Goal: Transaction & Acquisition: Purchase product/service

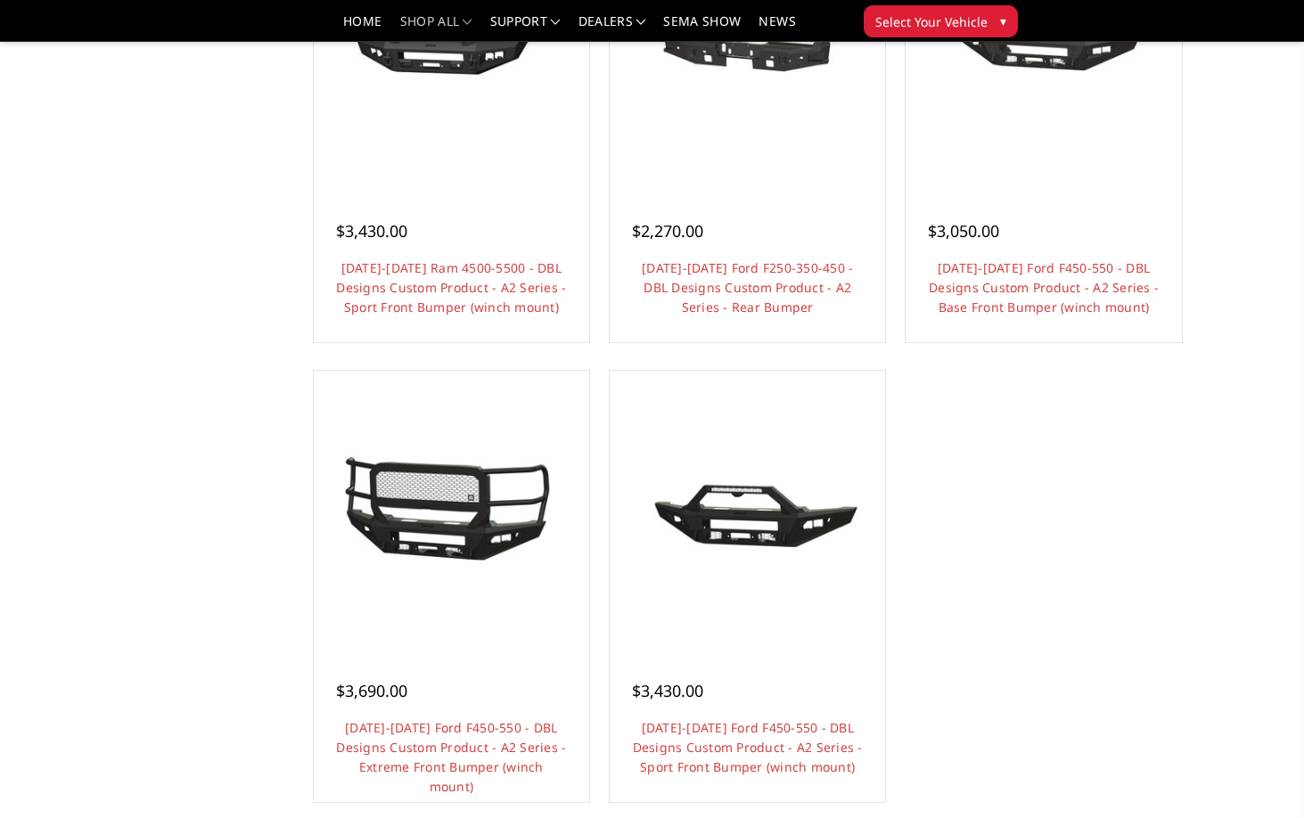
scroll to position [1387, 0]
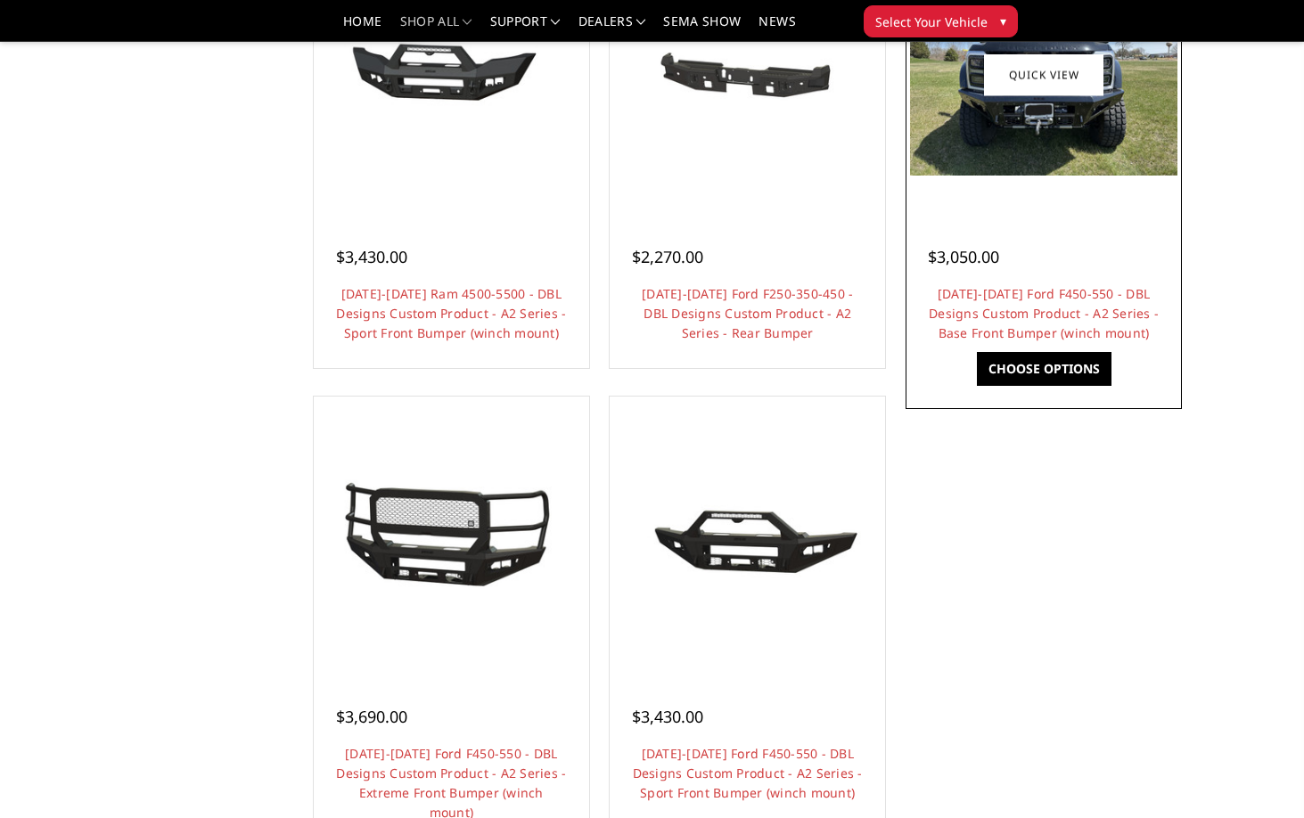
click at [1041, 156] on img at bounding box center [1043, 75] width 266 height 200
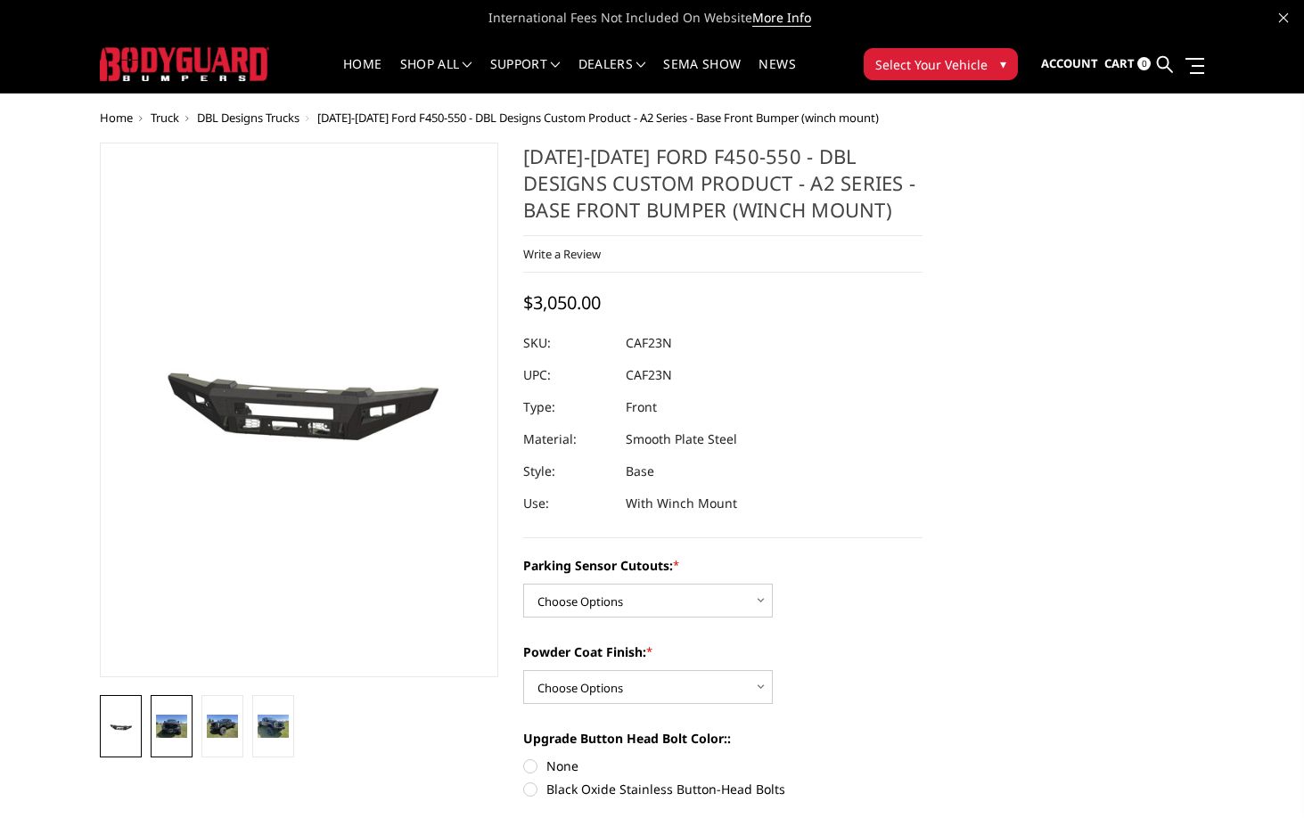
click at [184, 721] on img at bounding box center [171, 726] width 31 height 23
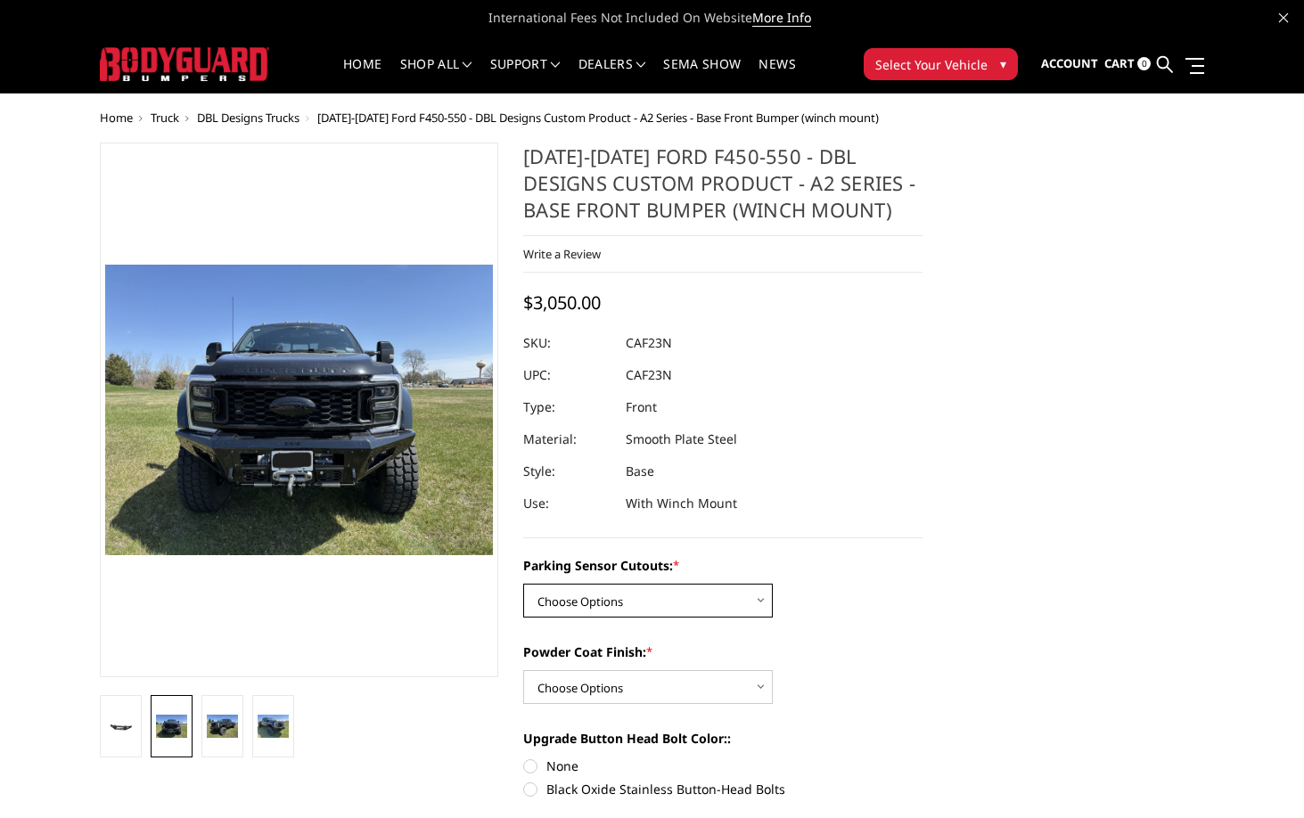
click at [572, 605] on select "Choose Options Yes - I have front parking sensors No - I do NOT have parking se…" at bounding box center [647, 601] width 249 height 34
select select "540"
click at [523, 584] on select "Choose Options Yes - I have front parking sensors No - I do NOT have parking se…" at bounding box center [647, 601] width 249 height 34
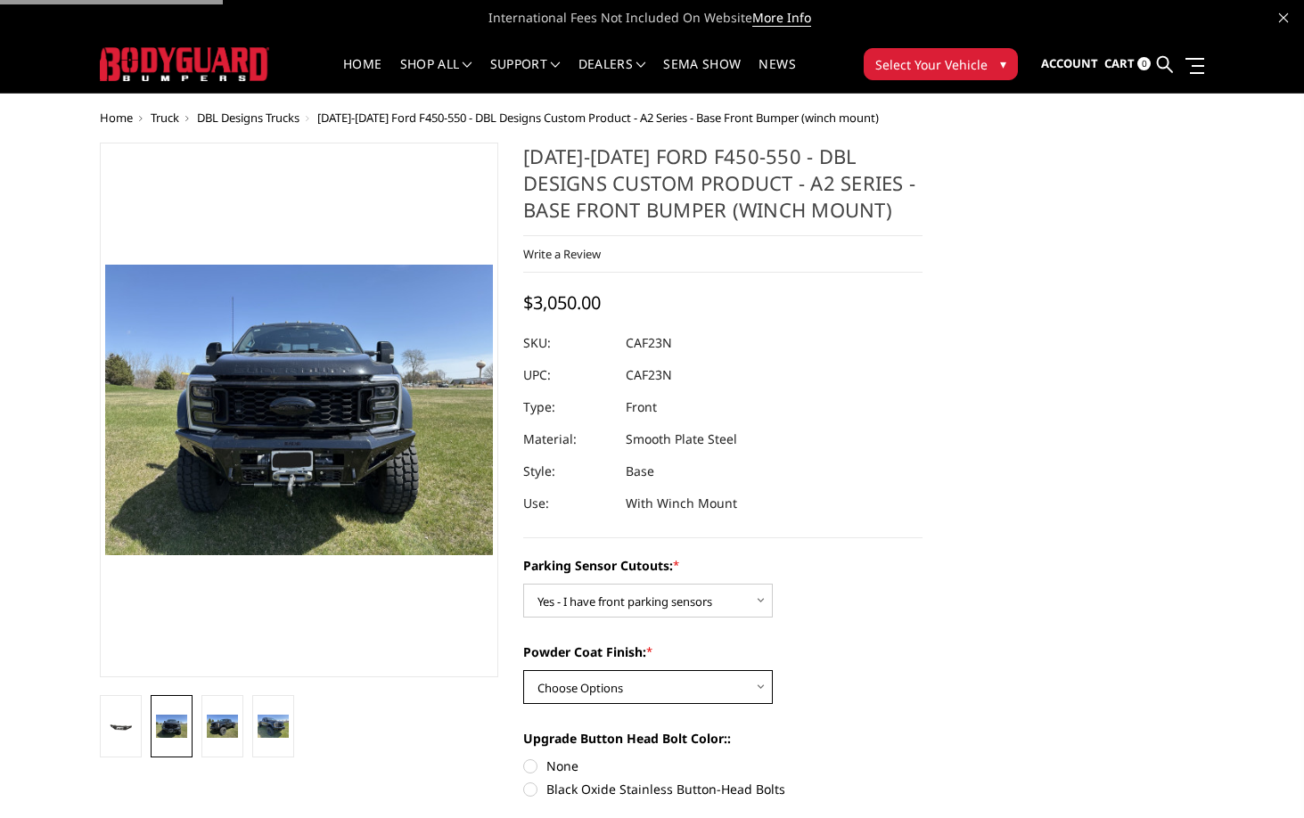
click at [570, 692] on select "Choose Options Bare metal (included) Texture Black Powder Coat" at bounding box center [647, 687] width 249 height 34
click at [523, 670] on select "Choose Options Bare metal (included) Texture Black Powder Coat" at bounding box center [647, 687] width 249 height 34
click at [570, 692] on select "Choose Options Bare metal (included) Texture Black Powder Coat" at bounding box center [647, 687] width 249 height 34
click at [523, 670] on select "Choose Options Bare metal (included) Texture Black Powder Coat" at bounding box center [647, 687] width 249 height 34
click at [567, 692] on select "Choose Options Bare metal (included) Texture Black Powder Coat" at bounding box center [647, 687] width 249 height 34
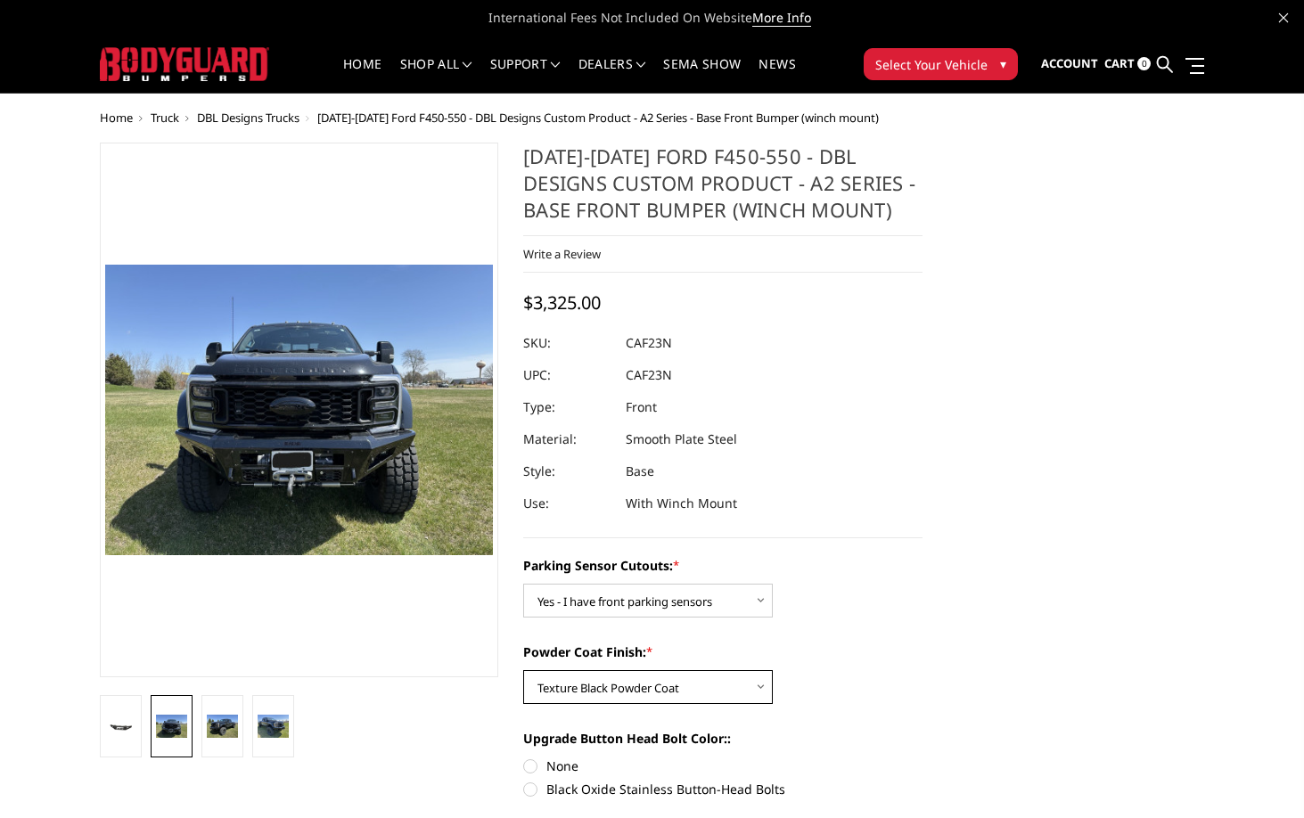
select select "520"
click at [523, 670] on select "Choose Options Bare metal (included) Texture Black Powder Coat" at bounding box center [647, 687] width 249 height 34
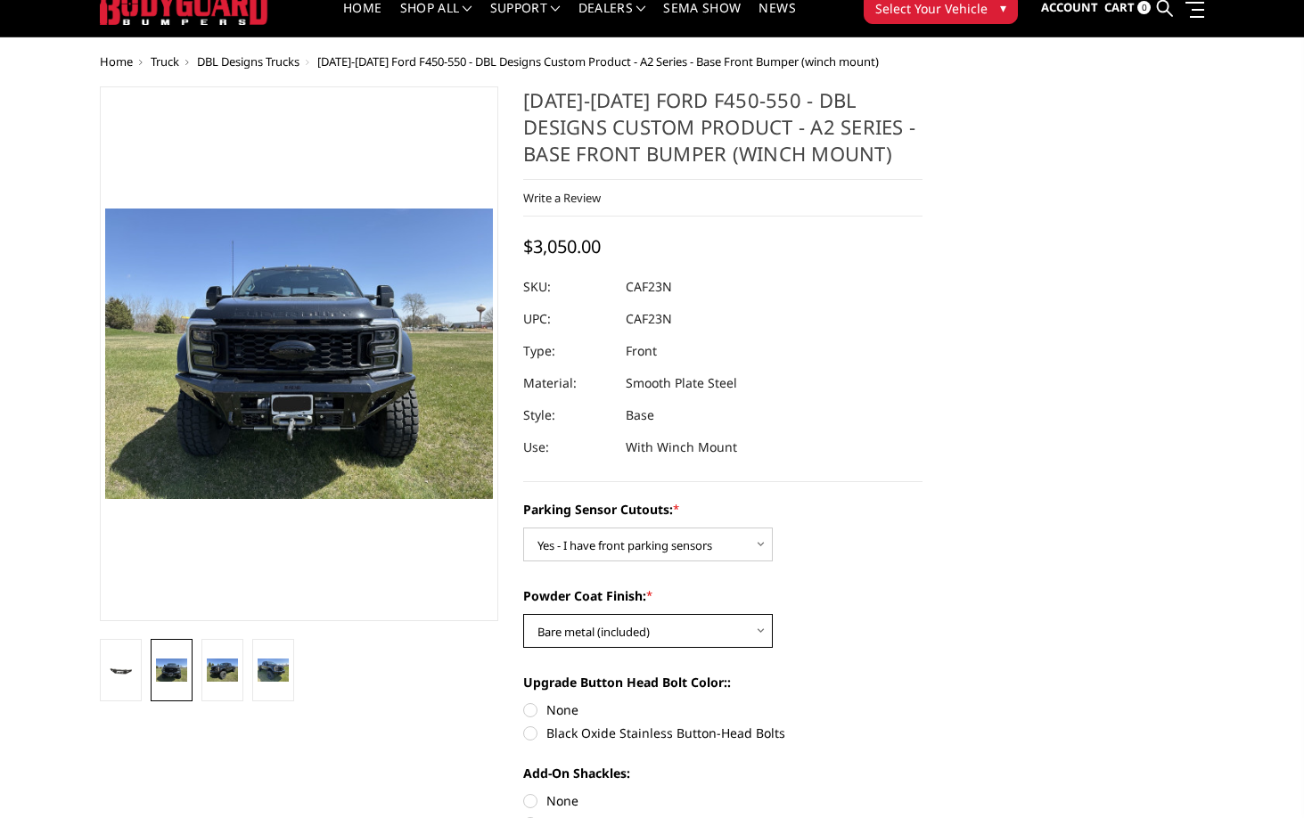
scroll to position [57, 0]
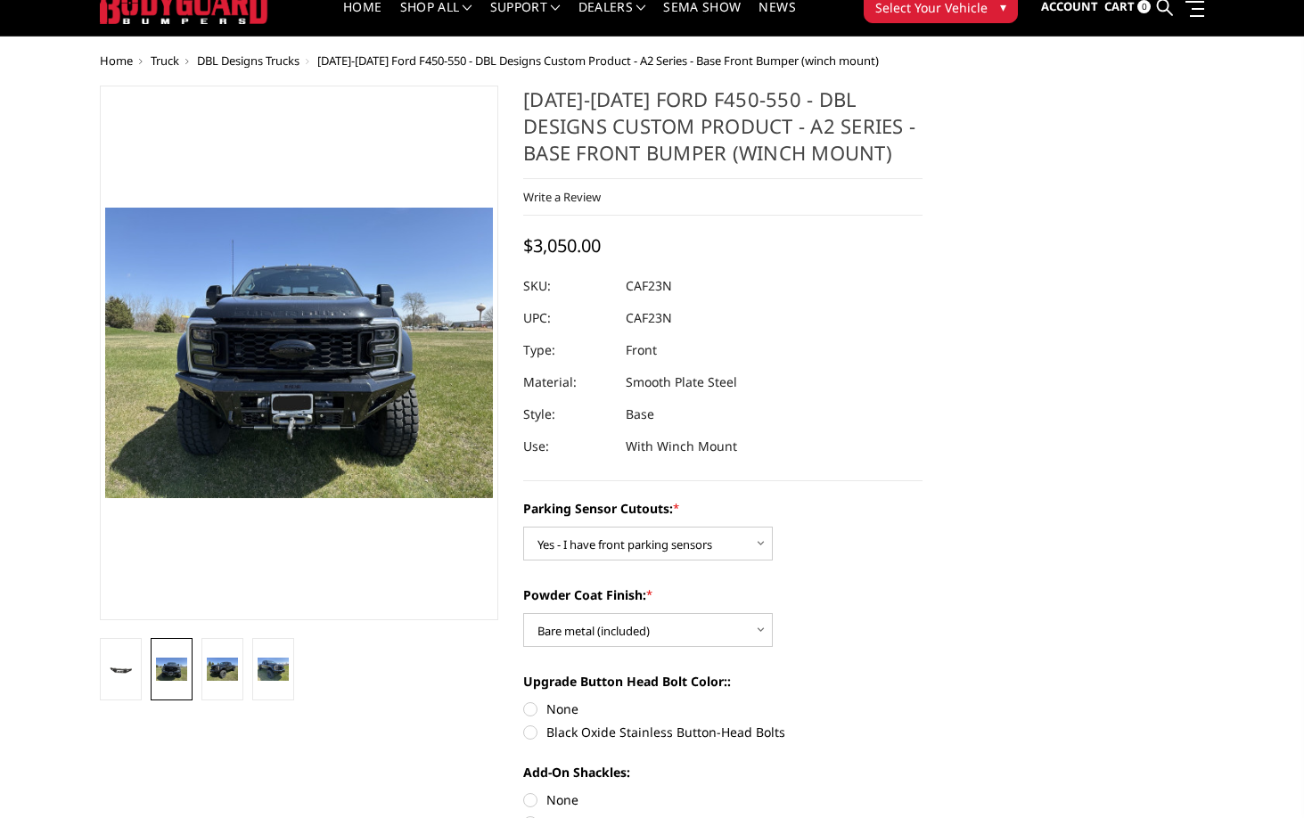
click at [558, 732] on label "Black Oxide Stainless Button-Head Bolts" at bounding box center [722, 732] width 399 height 19
click at [922, 700] on input "Black Oxide Stainless Button-Head Bolts" at bounding box center [922, 699] width 1 height 1
radio input "true"
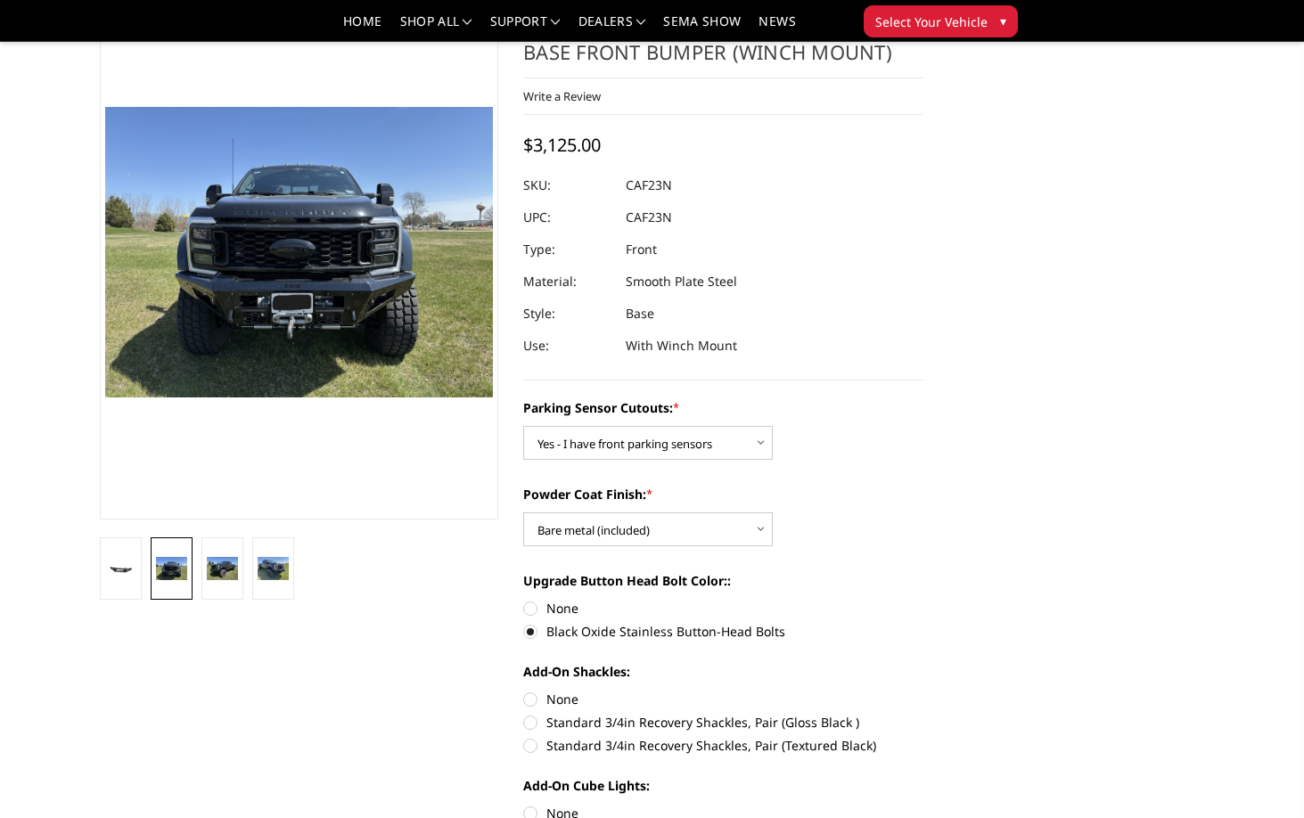
scroll to position [107, 0]
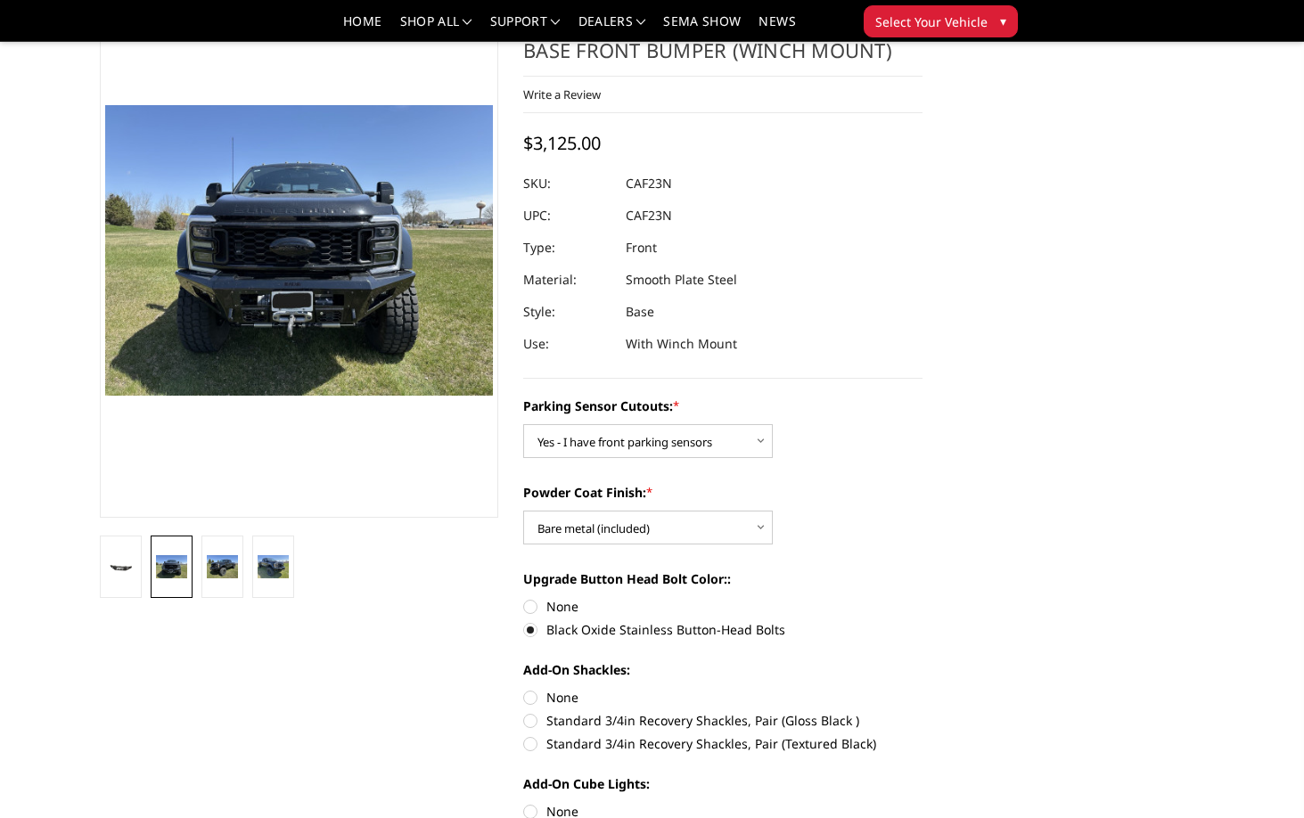
click at [562, 744] on label "Standard 3/4in Recovery Shackles, Pair (Textured Black)" at bounding box center [722, 743] width 399 height 19
click at [922, 712] on input "Standard 3/4in Recovery Shackles, Pair (Textured Black)" at bounding box center [922, 711] width 1 height 1
radio input "true"
click at [564, 729] on label "Standard 3/4in Recovery Shackles, Pair (Gloss Black )" at bounding box center [722, 720] width 399 height 19
click at [922, 689] on input "Standard 3/4in Recovery Shackles, Pair (Gloss Black )" at bounding box center [922, 688] width 1 height 1
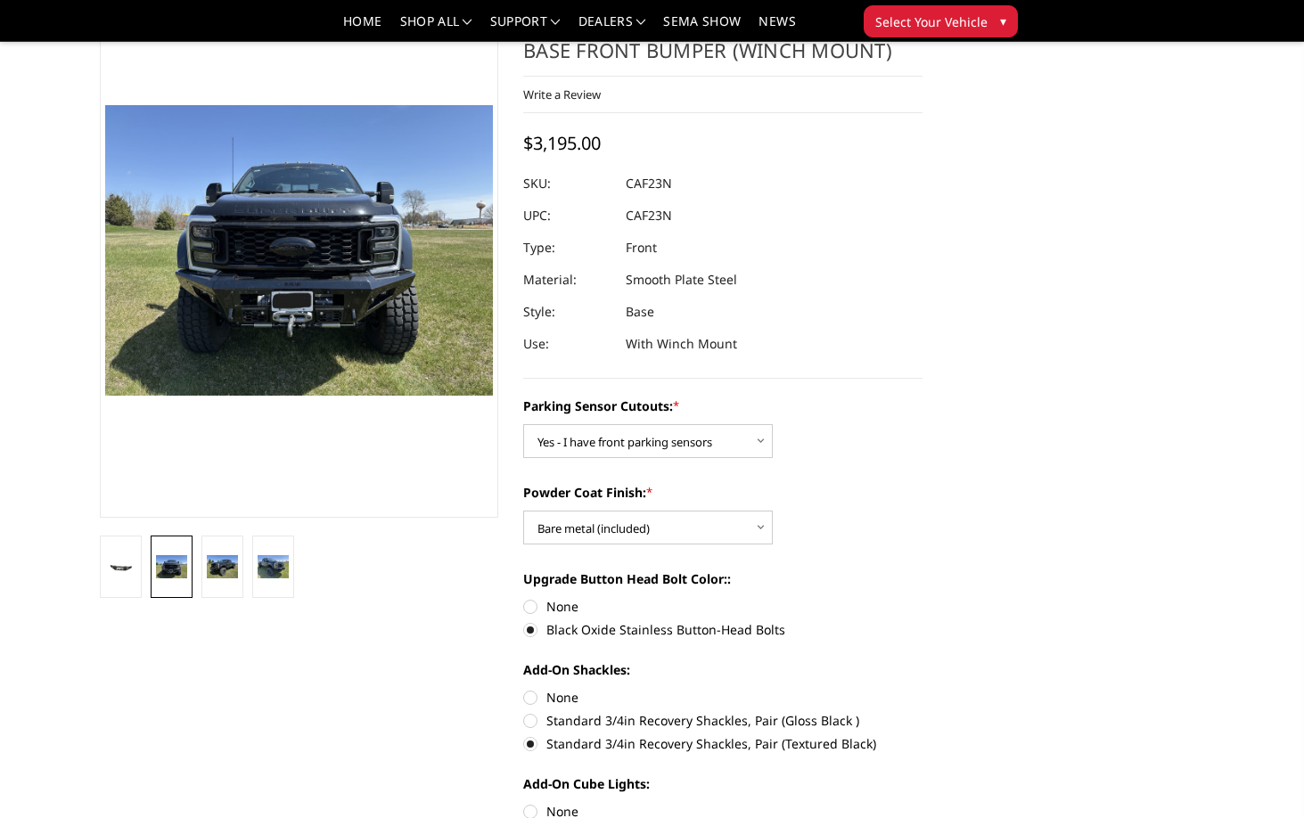
radio input "true"
click at [563, 749] on label "Standard 3/4in Recovery Shackles, Pair (Textured Black)" at bounding box center [722, 743] width 399 height 19
click at [922, 712] on input "Standard 3/4in Recovery Shackles, Pair (Textured Black)" at bounding box center [922, 711] width 1 height 1
radio input "true"
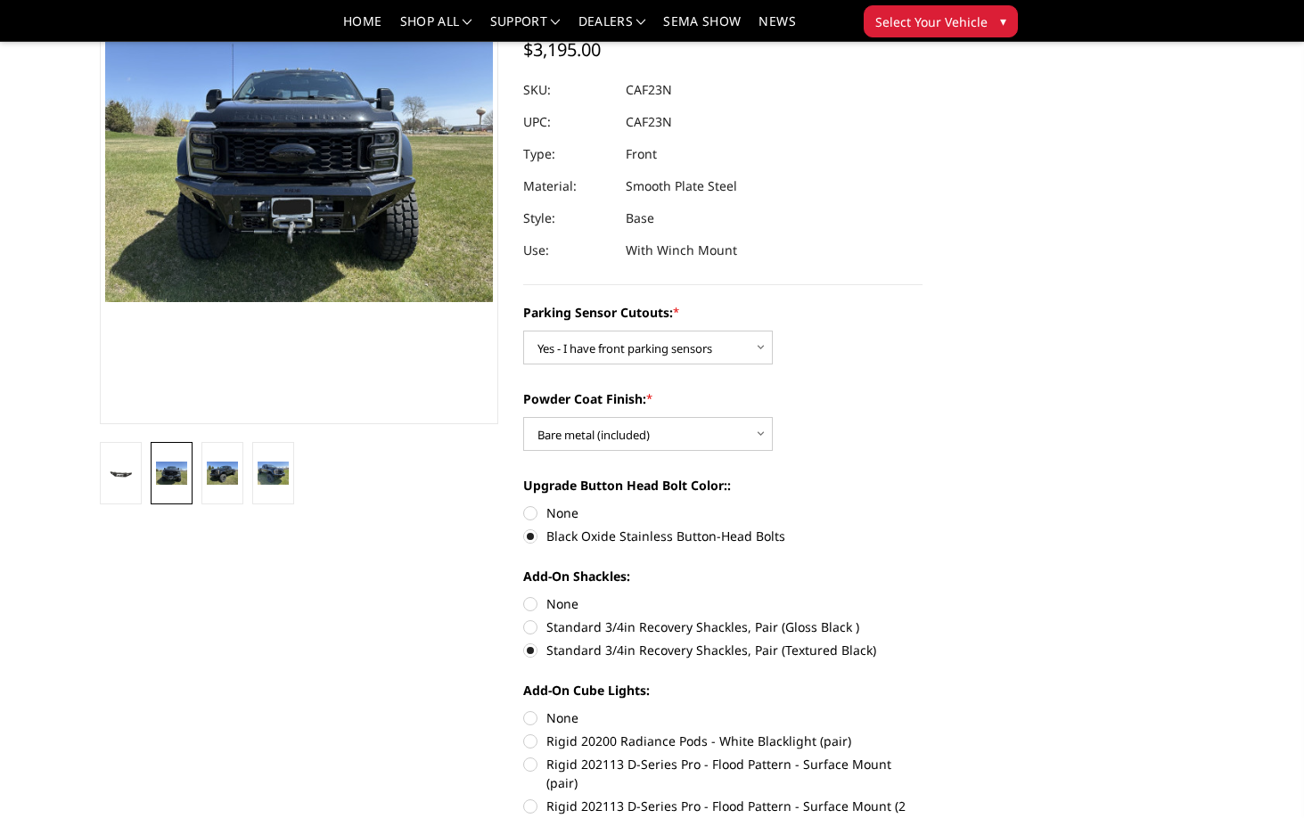
scroll to position [210, 0]
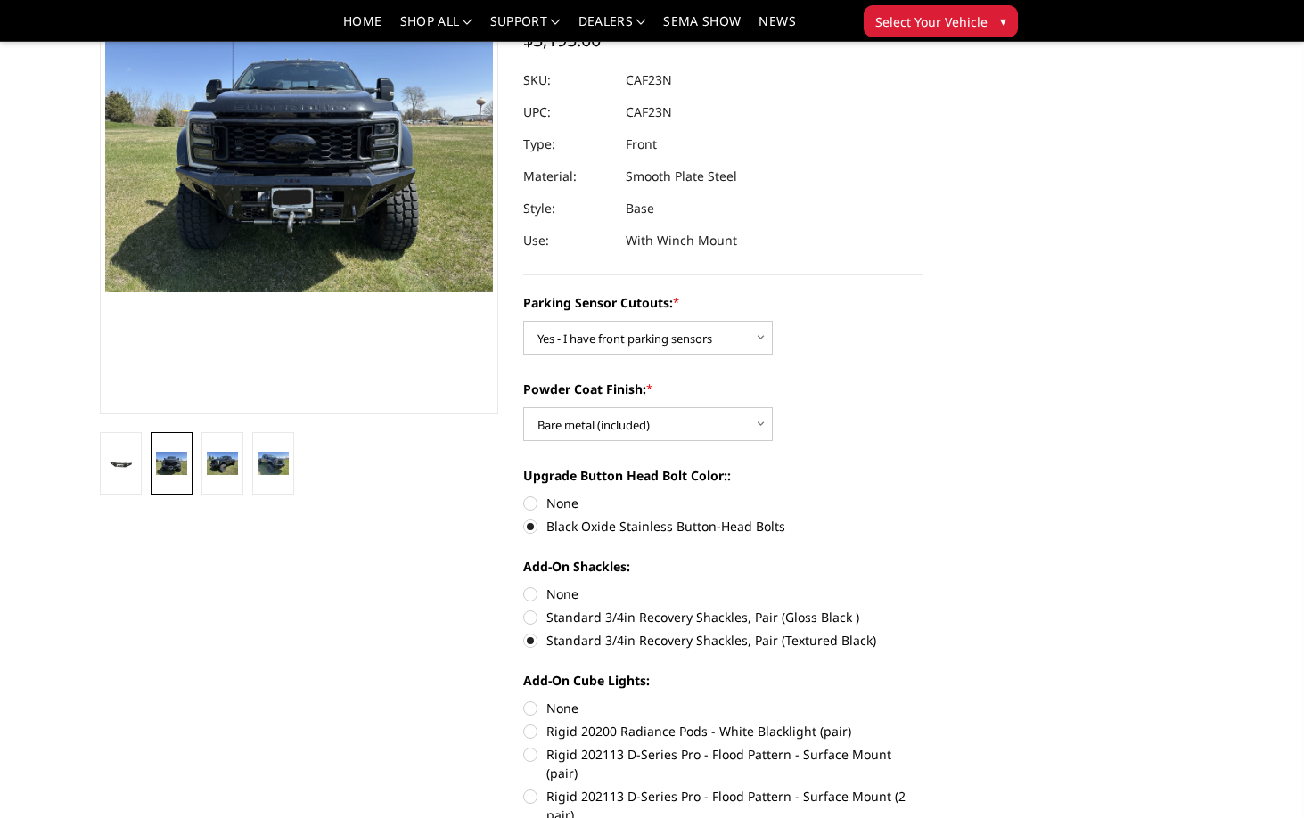
click at [566, 738] on label "Rigid 20200 Radiance Pods - White Blacklight (pair)" at bounding box center [722, 731] width 399 height 19
click at [922, 699] on input "Rigid 20200 Radiance Pods - White Blacklight (pair)" at bounding box center [922, 699] width 1 height 1
radio input "true"
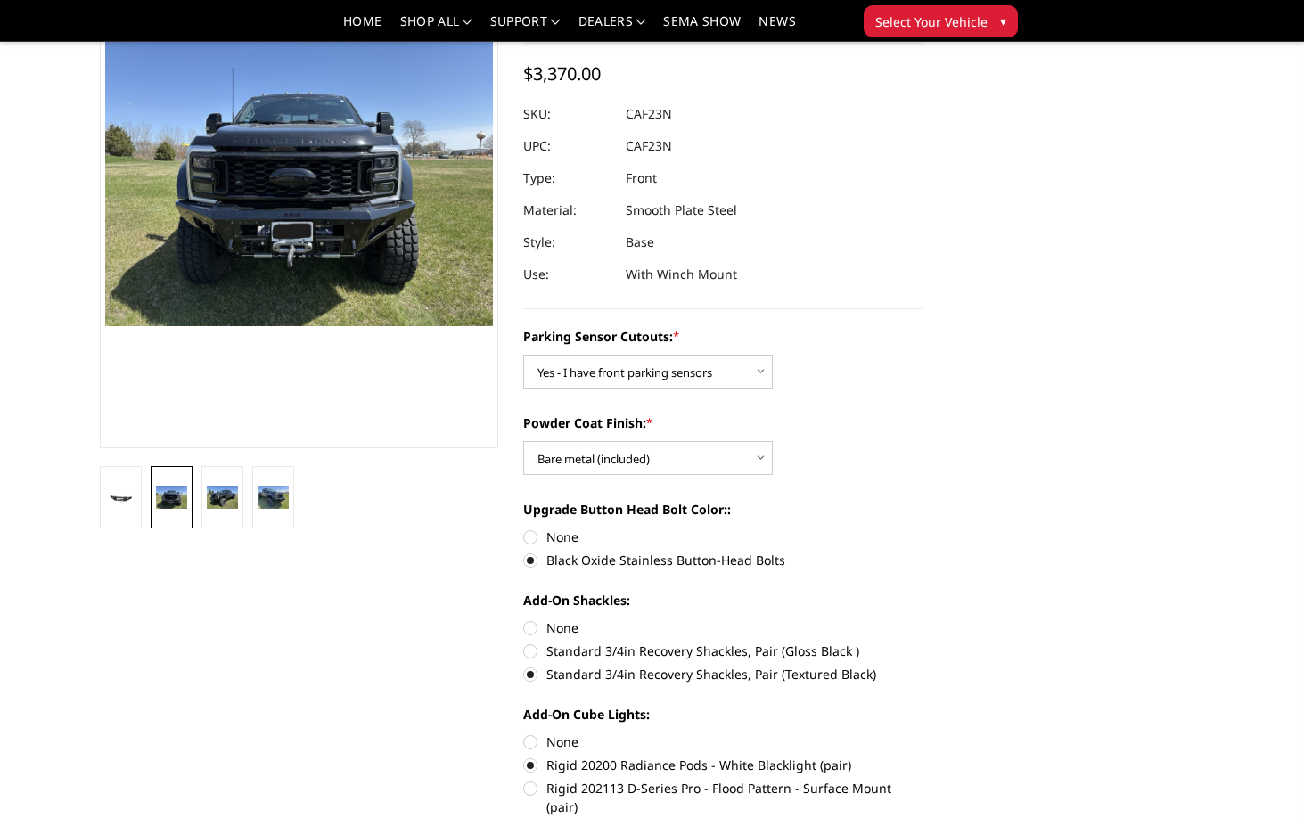
scroll to position [179, 0]
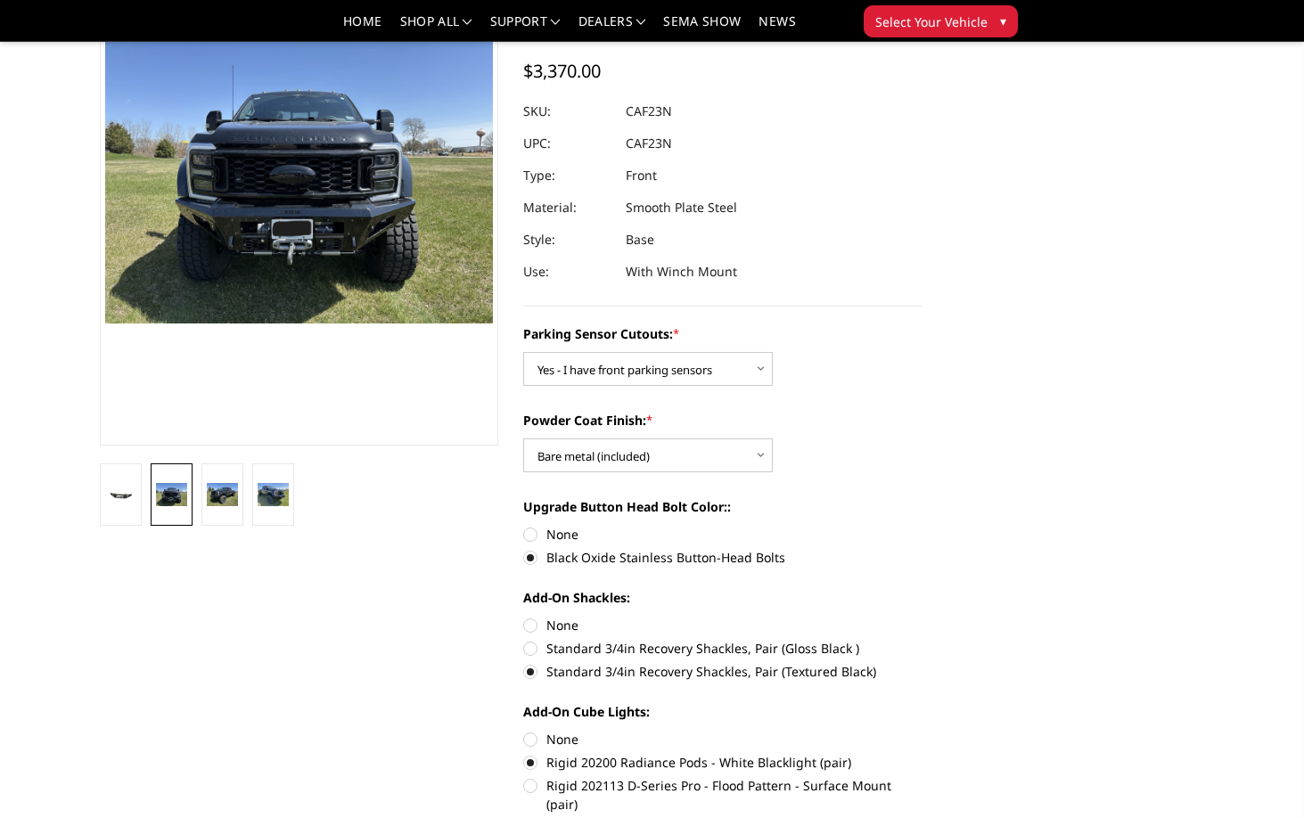
click at [564, 747] on label "None" at bounding box center [722, 739] width 399 height 19
click at [524, 731] on input "None" at bounding box center [523, 730] width 1 height 1
radio input "true"
click at [563, 789] on label "Rigid 202113 D-Series Pro - Flood Pattern - Surface Mount (pair)" at bounding box center [722, 794] width 399 height 37
click at [922, 754] on input "Rigid 202113 D-Series Pro - Flood Pattern - Surface Mount (pair)" at bounding box center [922, 753] width 1 height 1
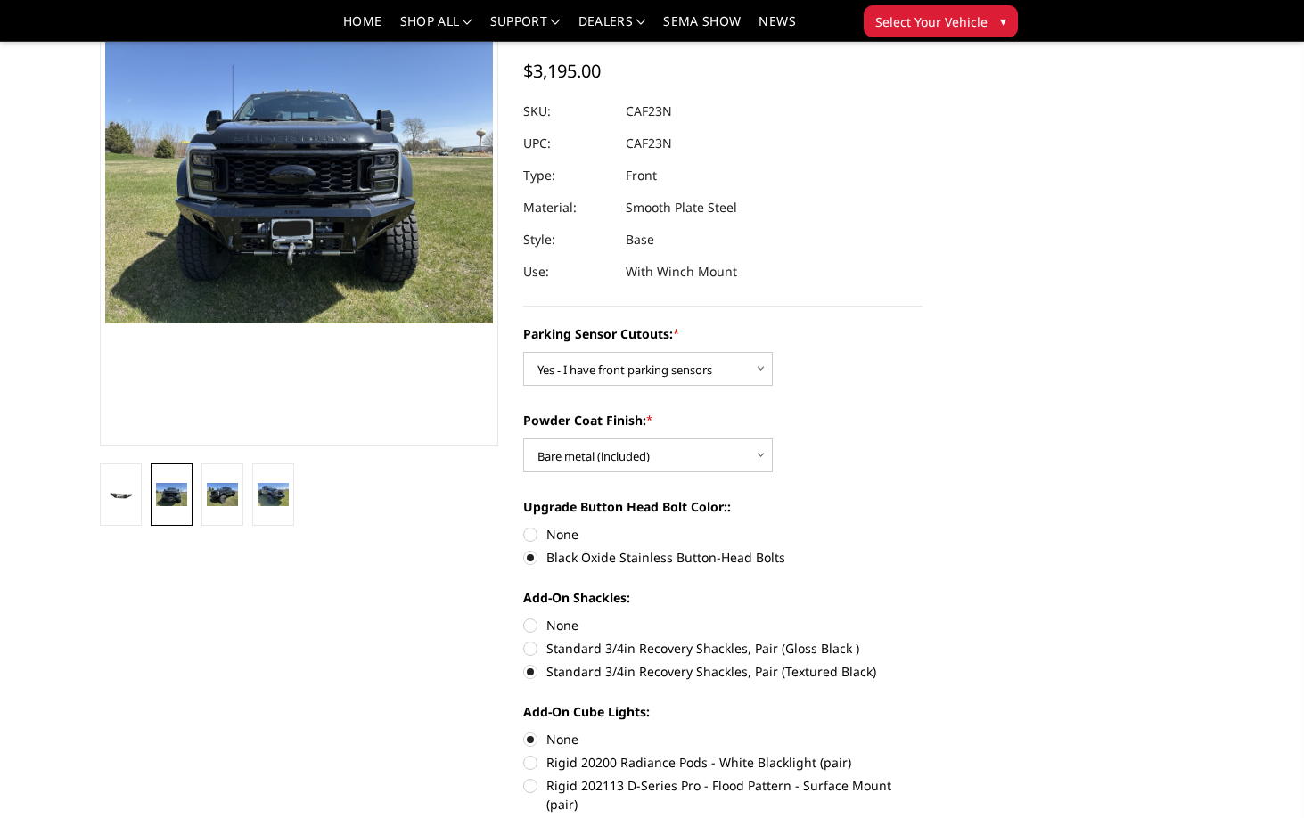
radio input "true"
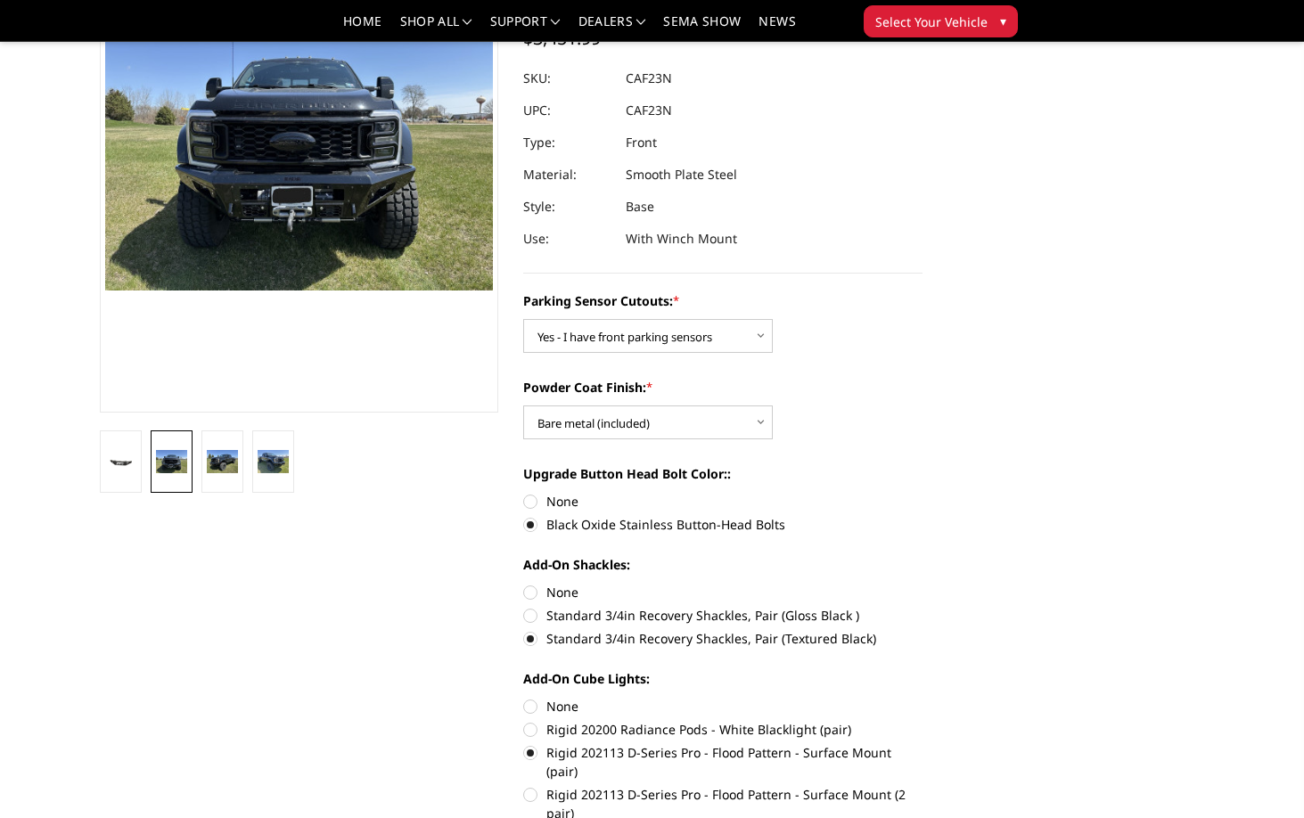
scroll to position [220, 0]
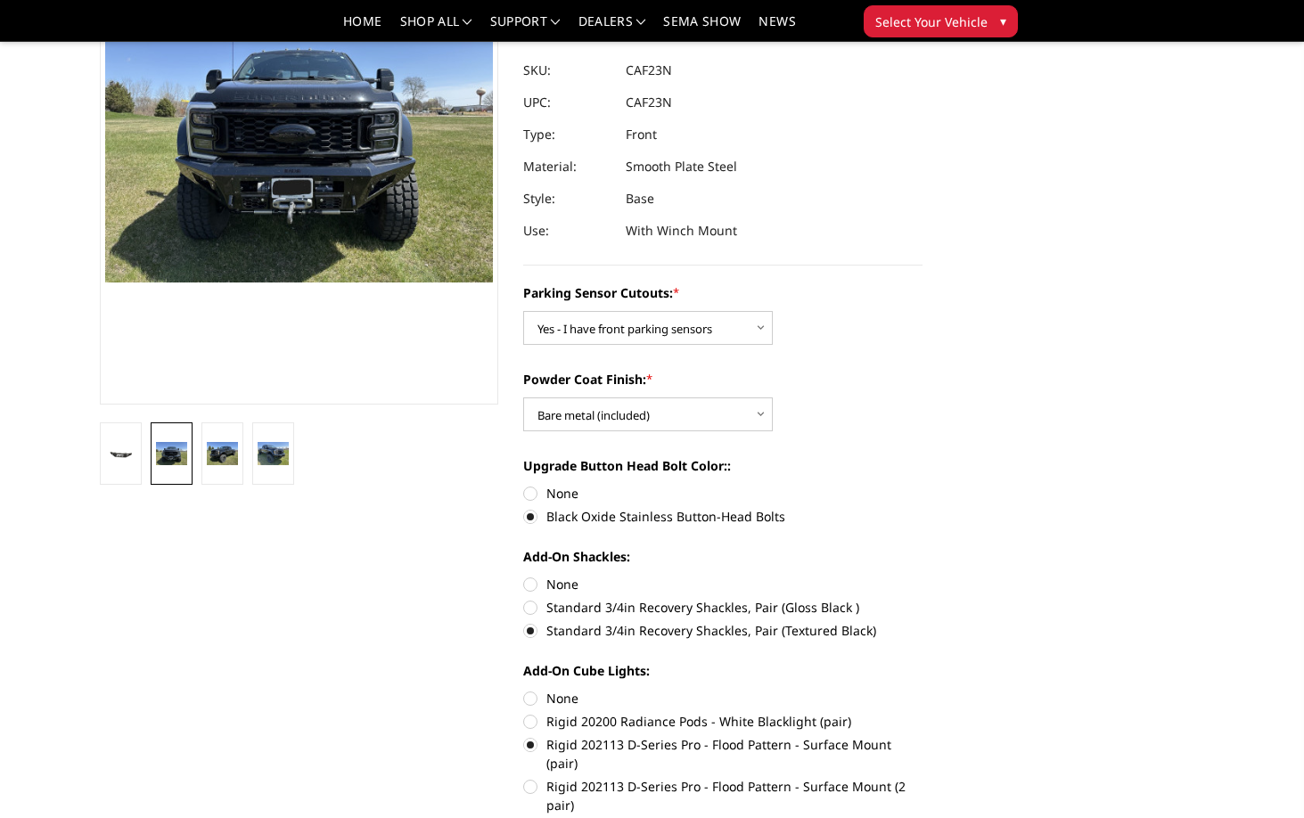
click at [577, 777] on label "Rigid 202113 D-Series Pro - Flood Pattern - Surface Mount (2 pair)" at bounding box center [722, 795] width 399 height 37
click at [922, 736] on input "Rigid 202113 D-Series Pro - Flood Pattern - Surface Mount (2 pair)" at bounding box center [922, 735] width 1 height 1
radio input "true"
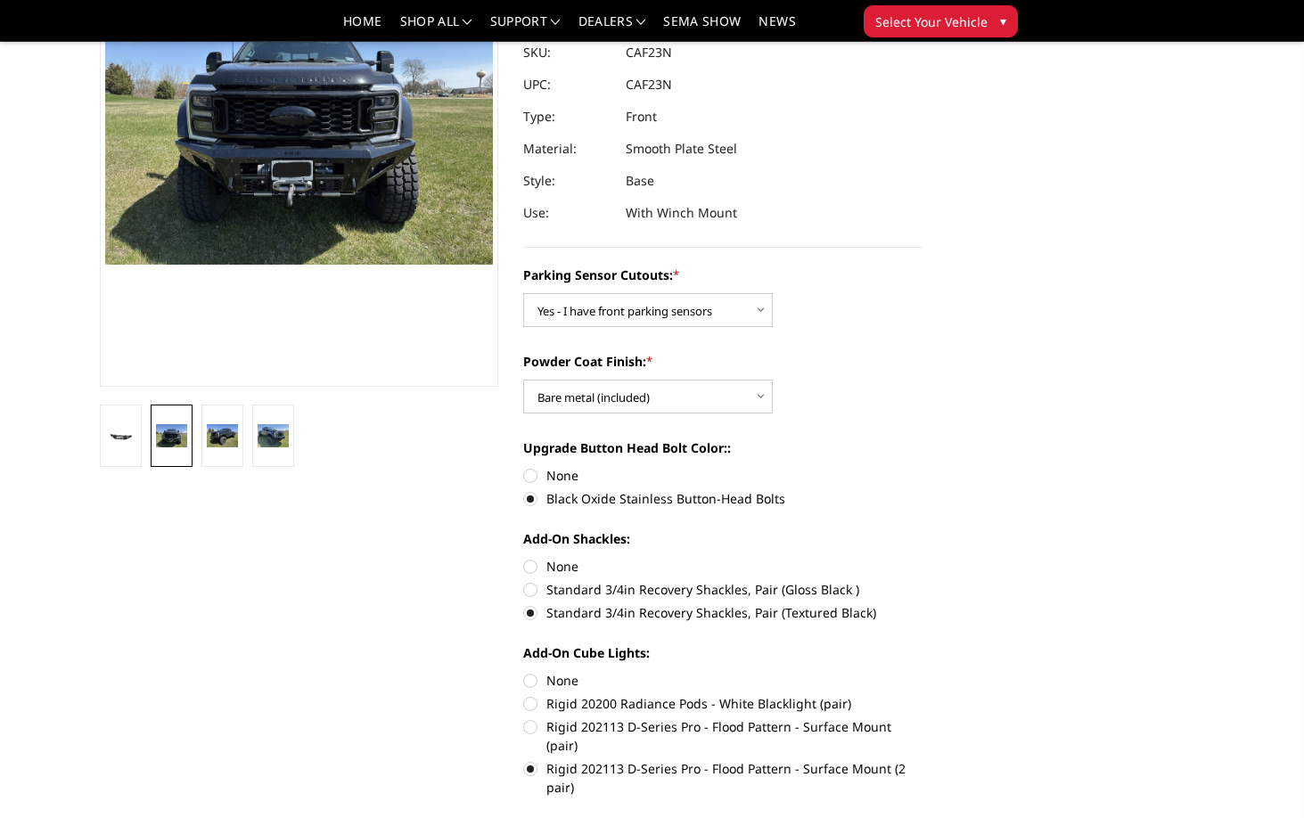
scroll to position [235, 0]
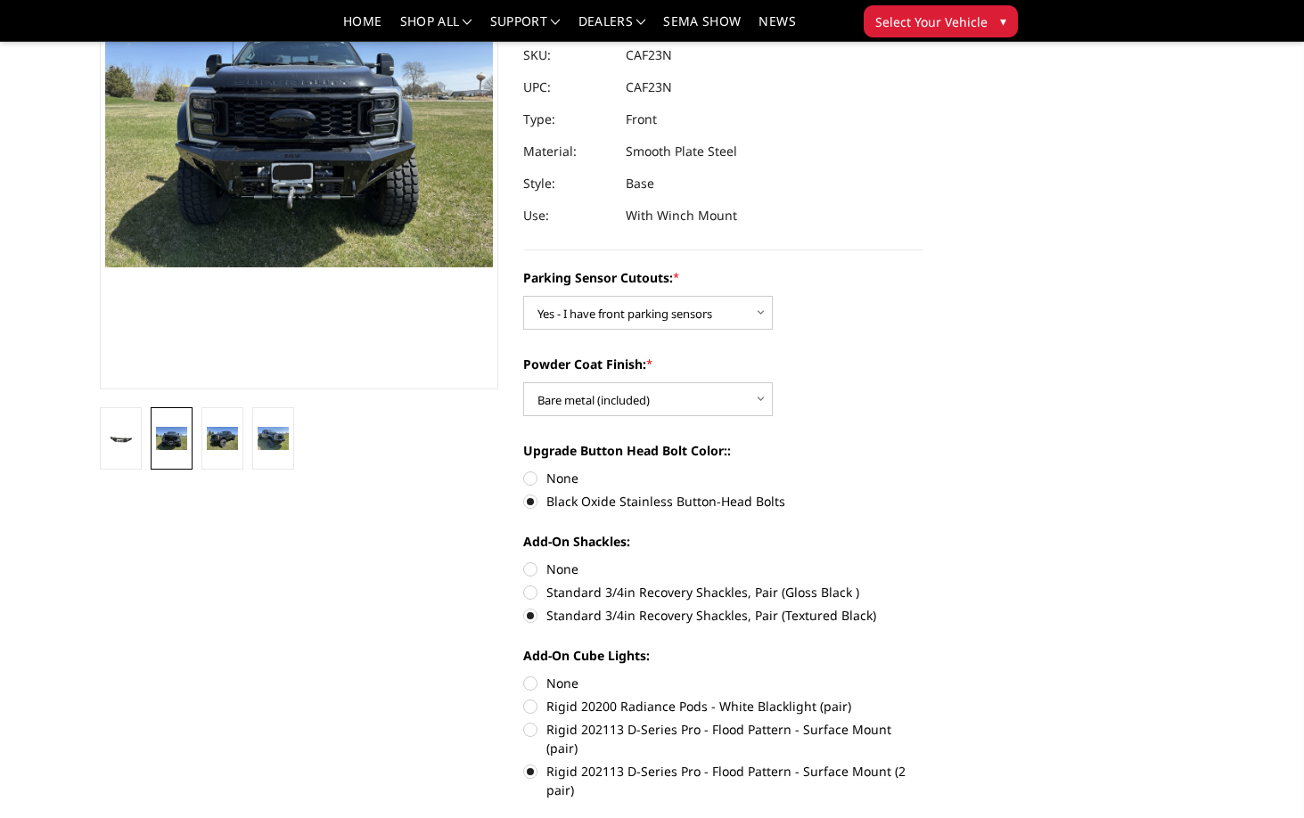
click at [571, 678] on label "None" at bounding box center [722, 683] width 399 height 19
click at [524, 675] on input "None" at bounding box center [523, 674] width 1 height 1
radio input "true"
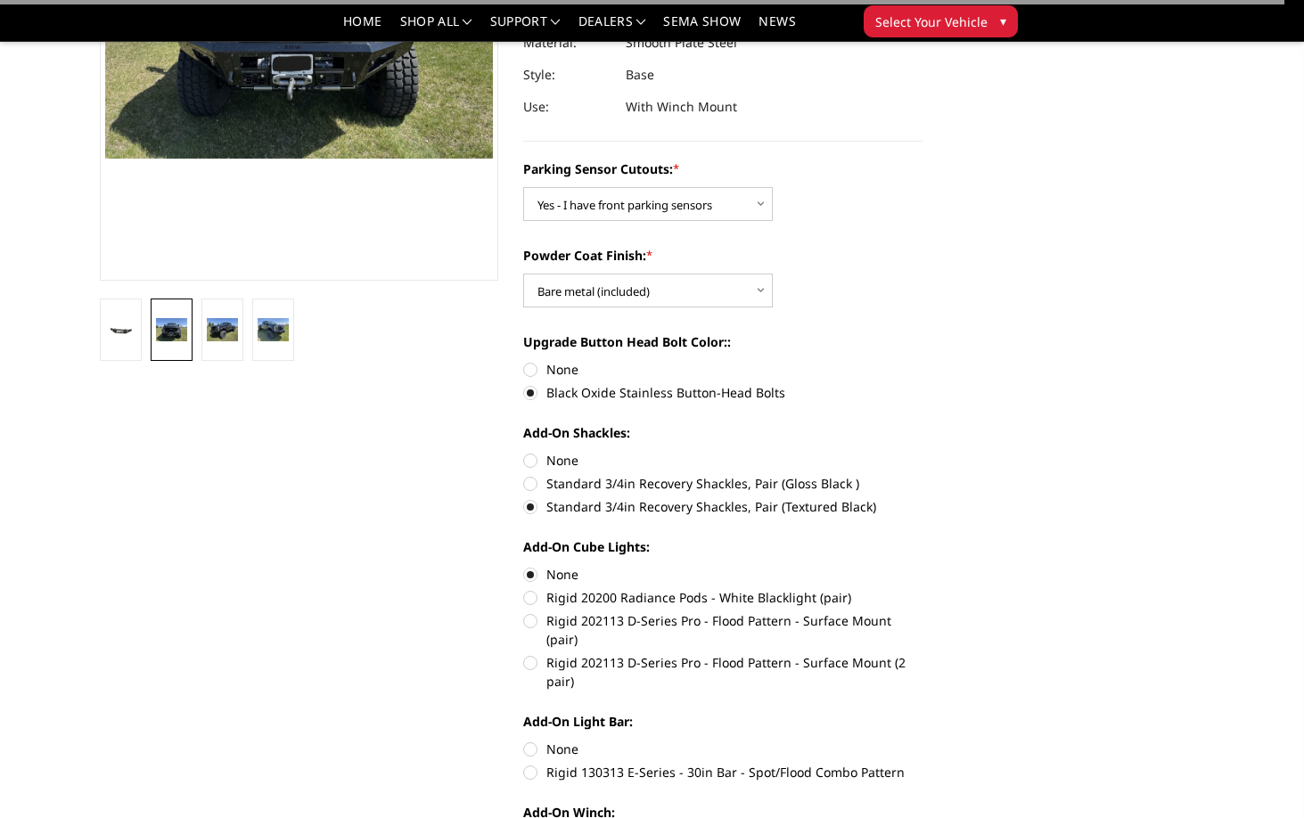
scroll to position [364, 0]
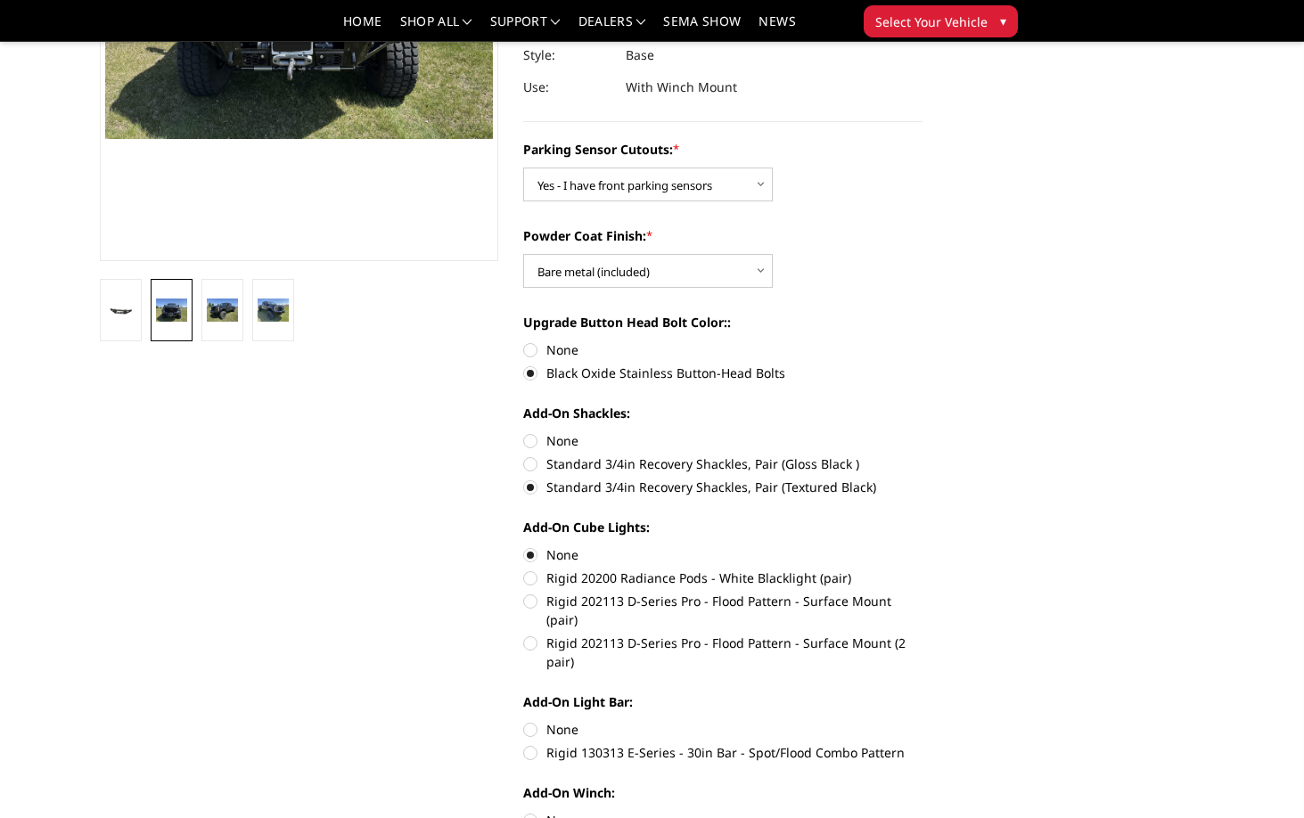
click at [568, 743] on label "Rigid 130313 E-Series - 30in Bar - Spot/Flood Combo Pattern" at bounding box center [722, 752] width 399 height 19
click at [922, 721] on input "Rigid 130313 E-Series - 30in Bar - Spot/Flood Combo Pattern" at bounding box center [922, 720] width 1 height 1
radio input "true"
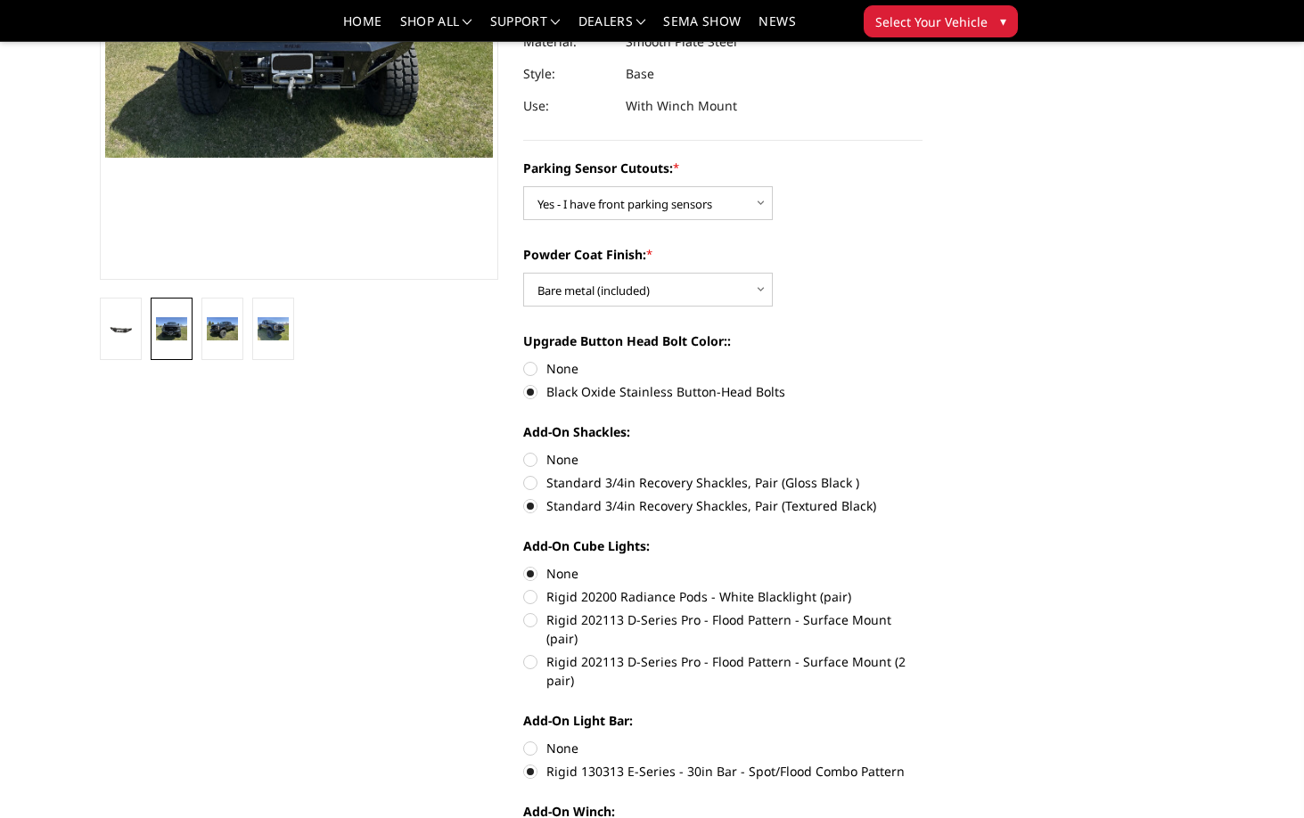
scroll to position [359, 0]
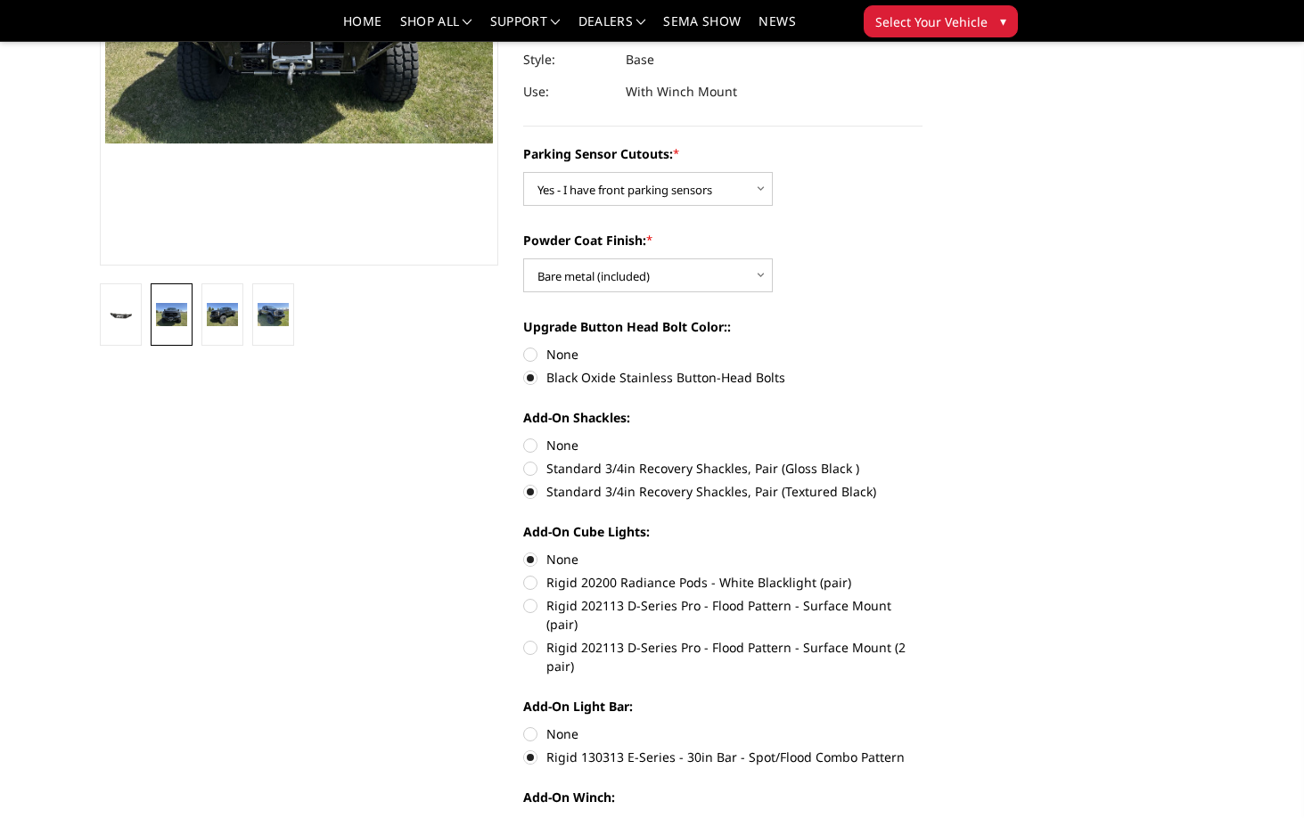
click at [568, 748] on label "Rigid 130313 E-Series - 30in Bar - Spot/Flood Combo Pattern" at bounding box center [722, 757] width 399 height 19
click at [922, 725] on input "Rigid 130313 E-Series - 30in Bar - Spot/Flood Combo Pattern" at bounding box center [922, 724] width 1 height 1
click at [562, 724] on label "None" at bounding box center [722, 733] width 399 height 19
click at [524, 724] on input "None" at bounding box center [523, 724] width 1 height 1
radio input "true"
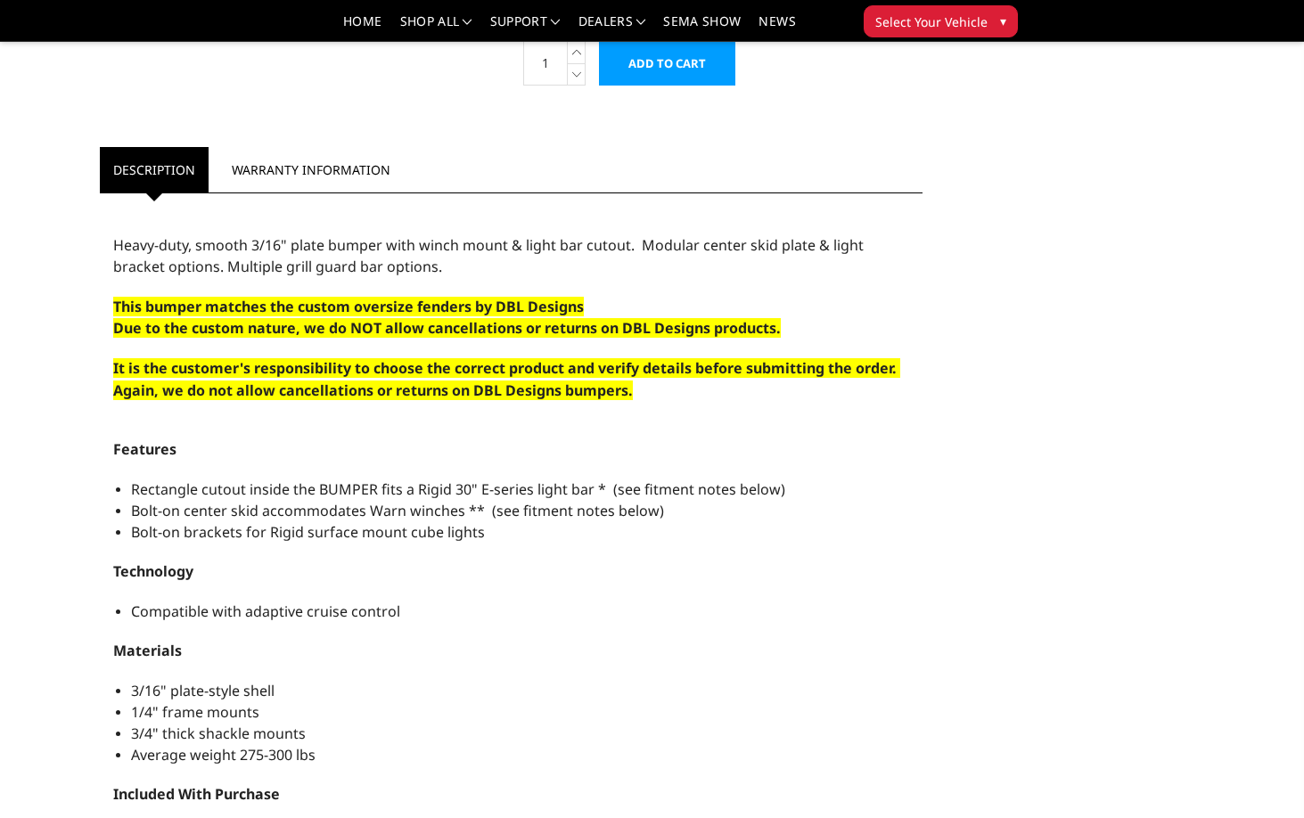
scroll to position [1429, 0]
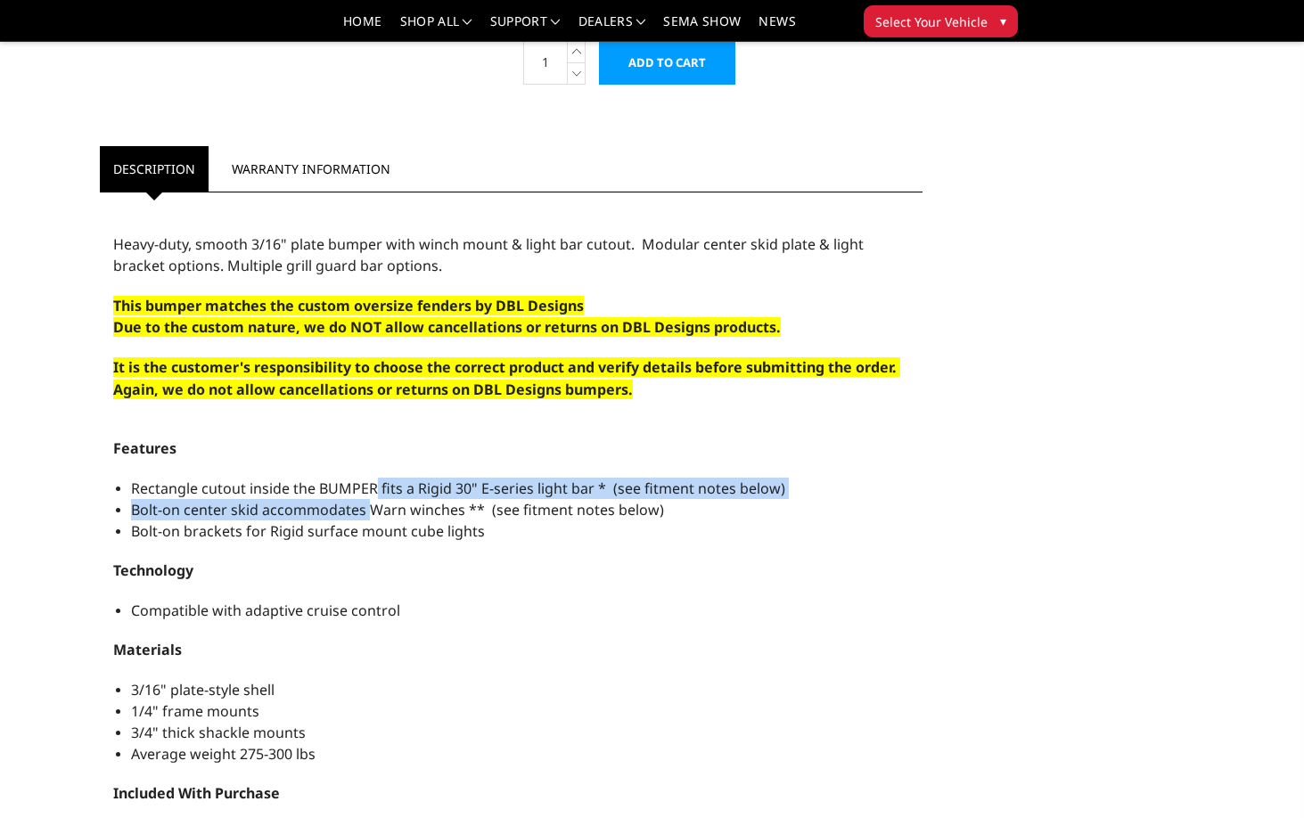
drag, startPoint x: 372, startPoint y: 460, endPoint x: 368, endPoint y: 487, distance: 27.9
click at [368, 487] on ul "Rectangle cutout inside the BUMPER fits a Rigid 30" E-series light bar * (see f…" at bounding box center [520, 510] width 778 height 64
click at [368, 500] on span "Bolt-on center skid accommodates Warn winches ** (see fitment notes below)" at bounding box center [397, 510] width 533 height 20
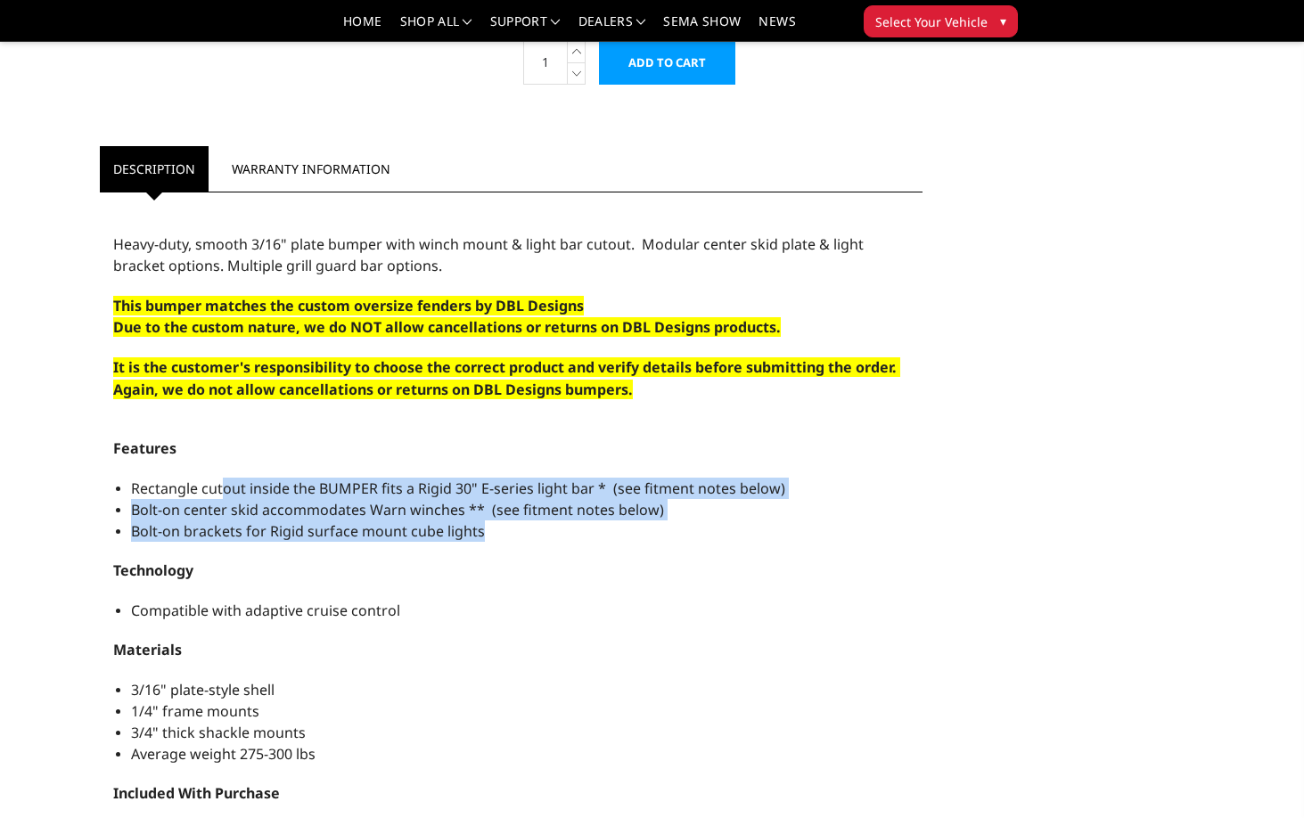
drag, startPoint x: 224, startPoint y: 467, endPoint x: 240, endPoint y: 523, distance: 58.4
click at [240, 523] on div "Features Rectangle cutout inside the BUMPER fits a Rigid 30" E-series light bar…" at bounding box center [511, 816] width 796 height 758
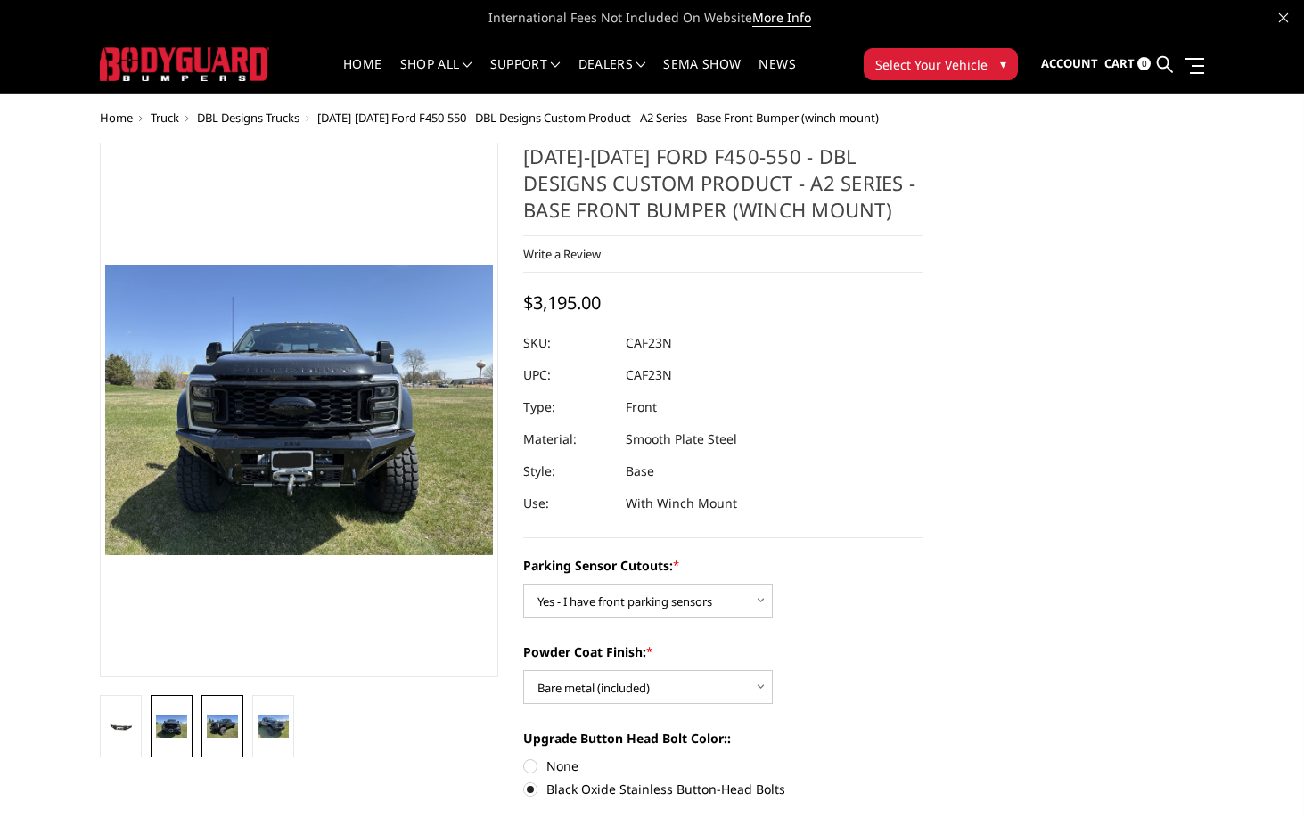
click at [205, 735] on link at bounding box center [222, 726] width 42 height 62
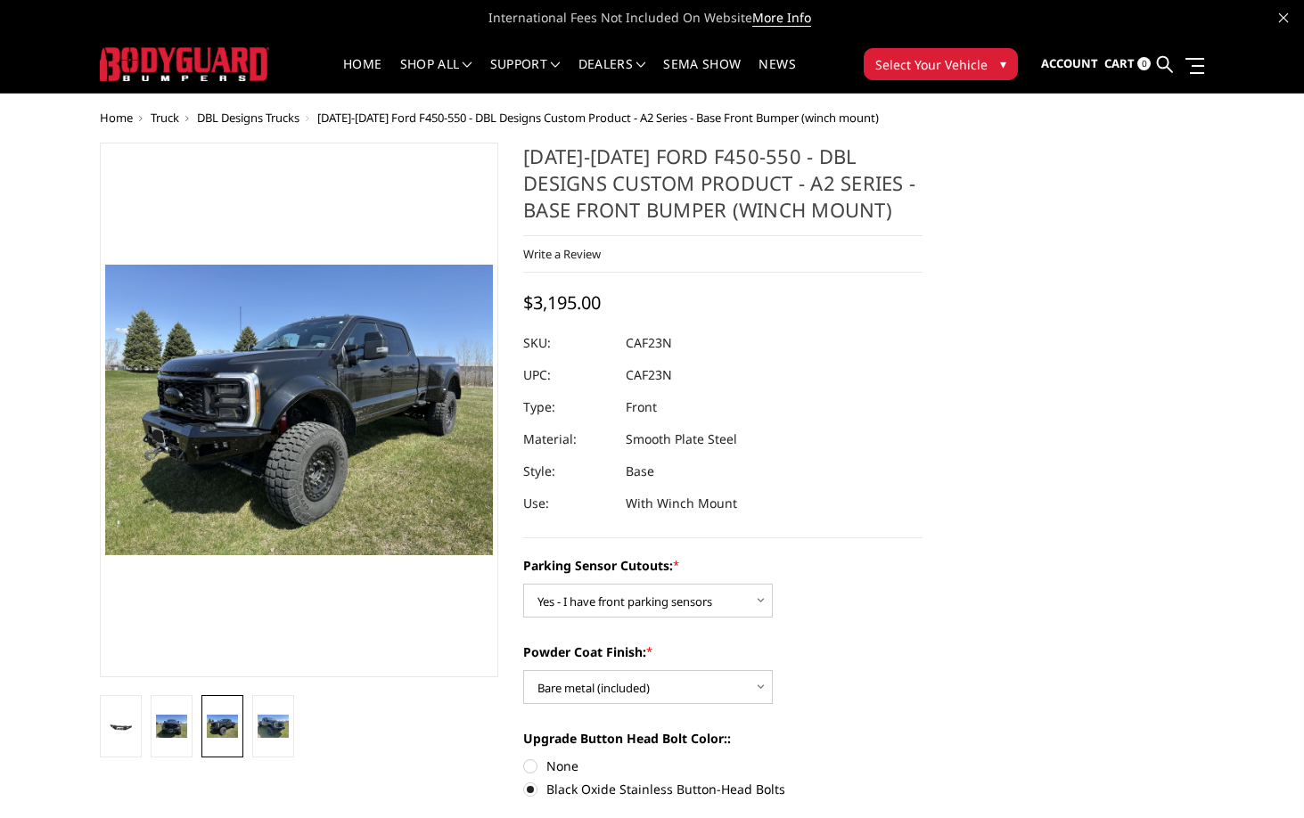
click at [296, 730] on li at bounding box center [273, 726] width 51 height 62
click at [280, 733] on img at bounding box center [273, 726] width 31 height 23
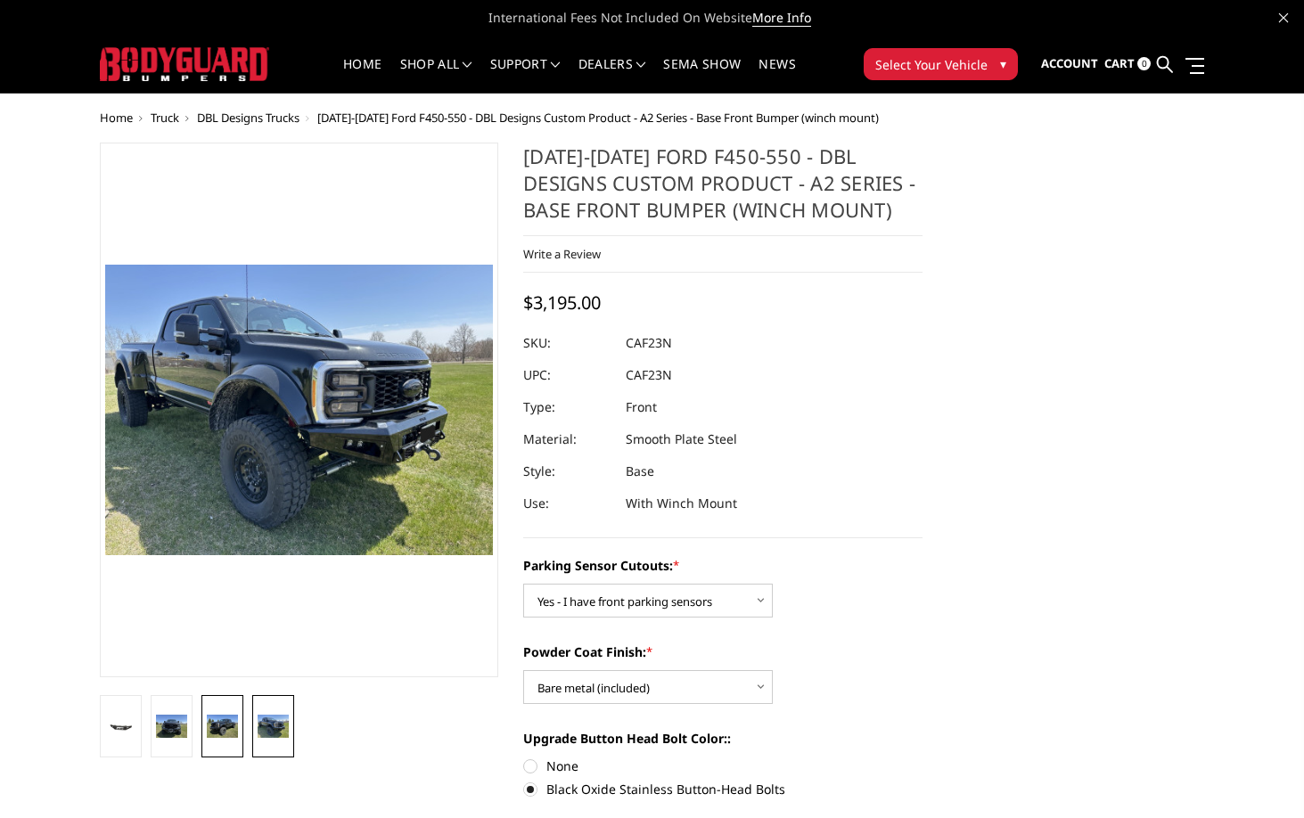
click at [212, 741] on link at bounding box center [222, 726] width 42 height 62
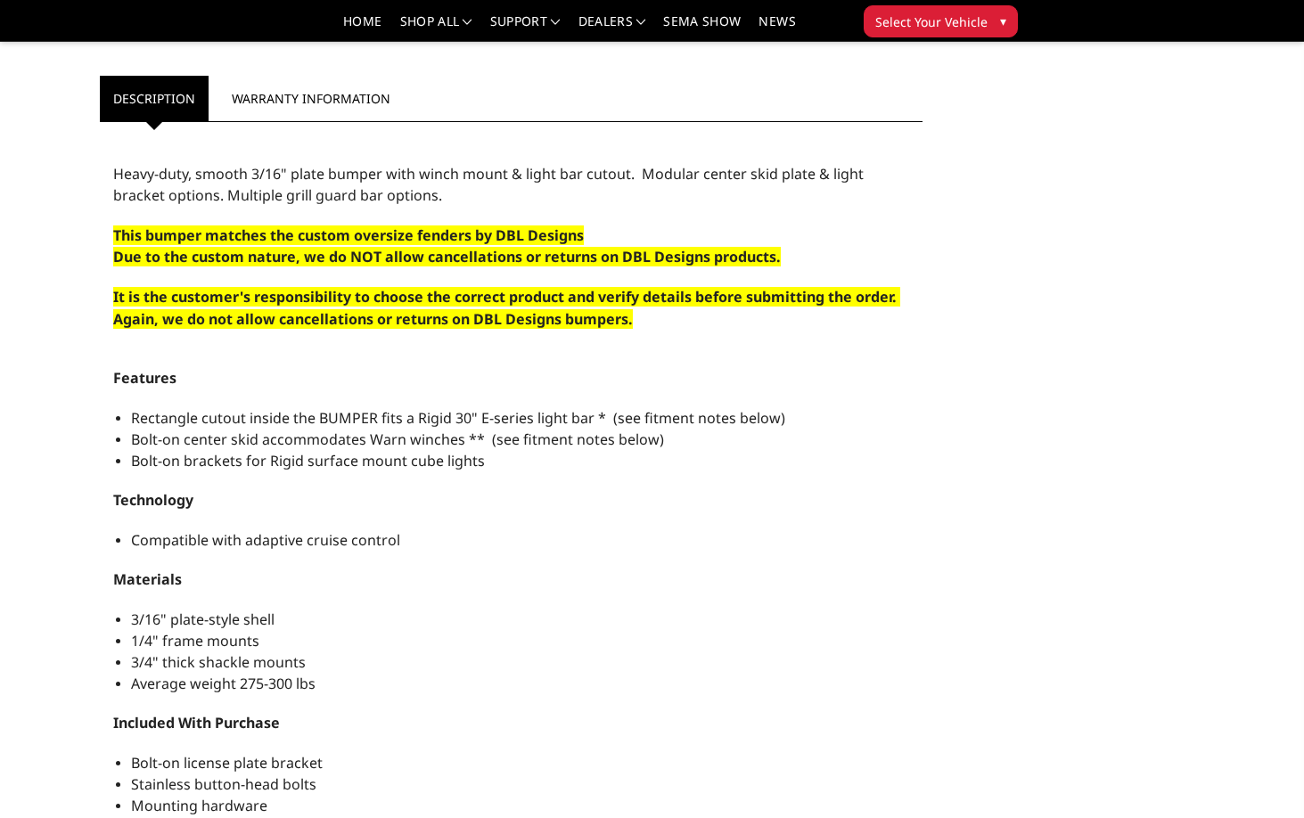
scroll to position [1501, 0]
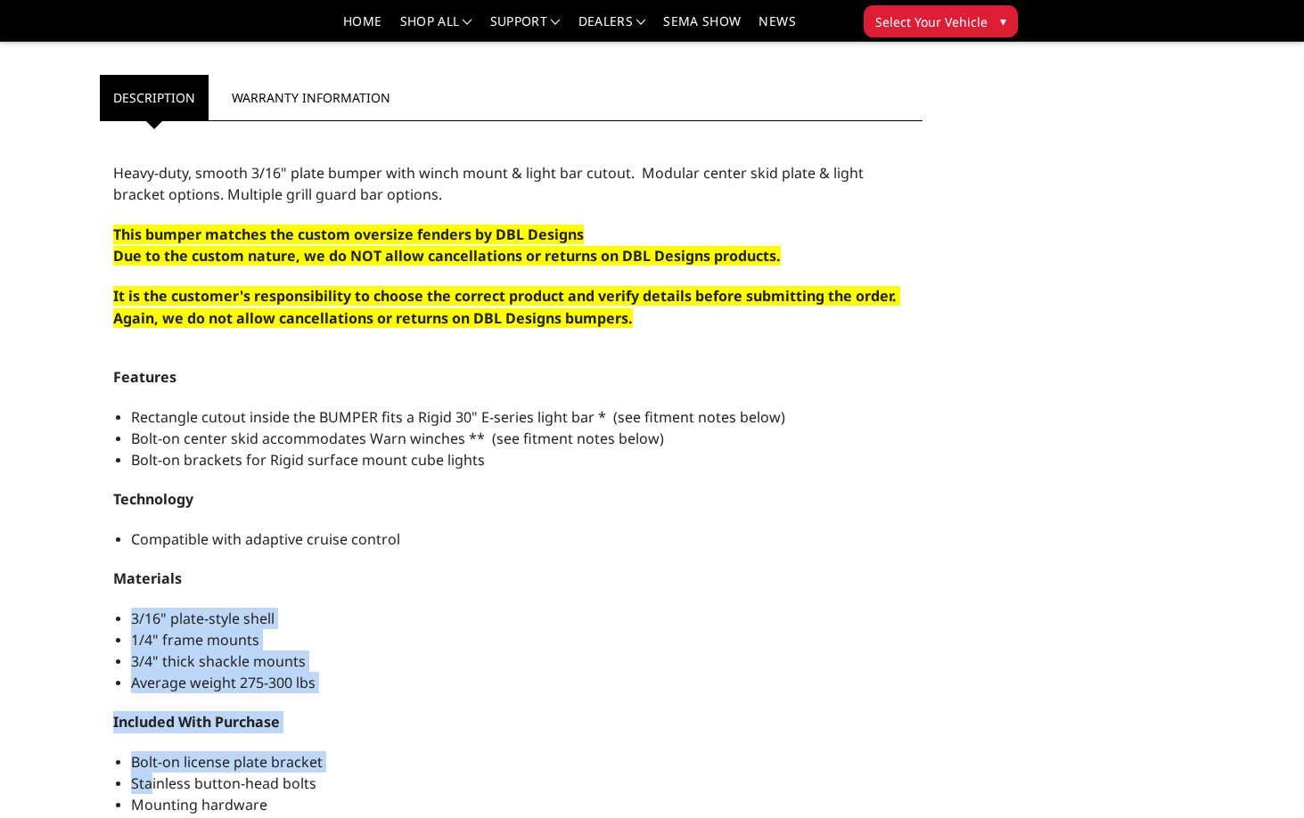
drag, startPoint x: 158, startPoint y: 577, endPoint x: 151, endPoint y: 756, distance: 180.1
click at [150, 756] on div "Features Rectangle cutout inside the BUMPER fits a Rigid 30" E-series light bar…" at bounding box center [511, 745] width 796 height 758
click at [151, 773] on span "Stainless button-head bolts" at bounding box center [223, 783] width 185 height 20
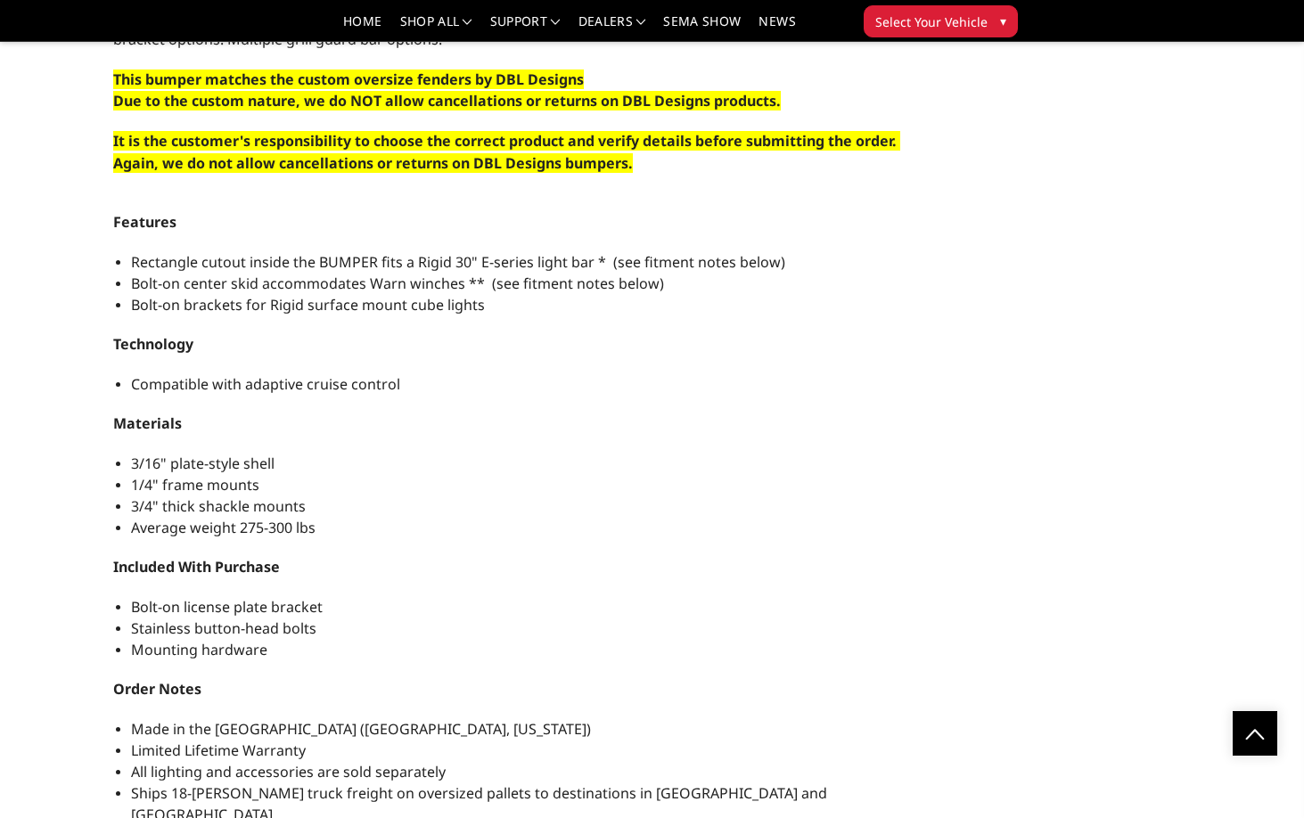
scroll to position [1658, 0]
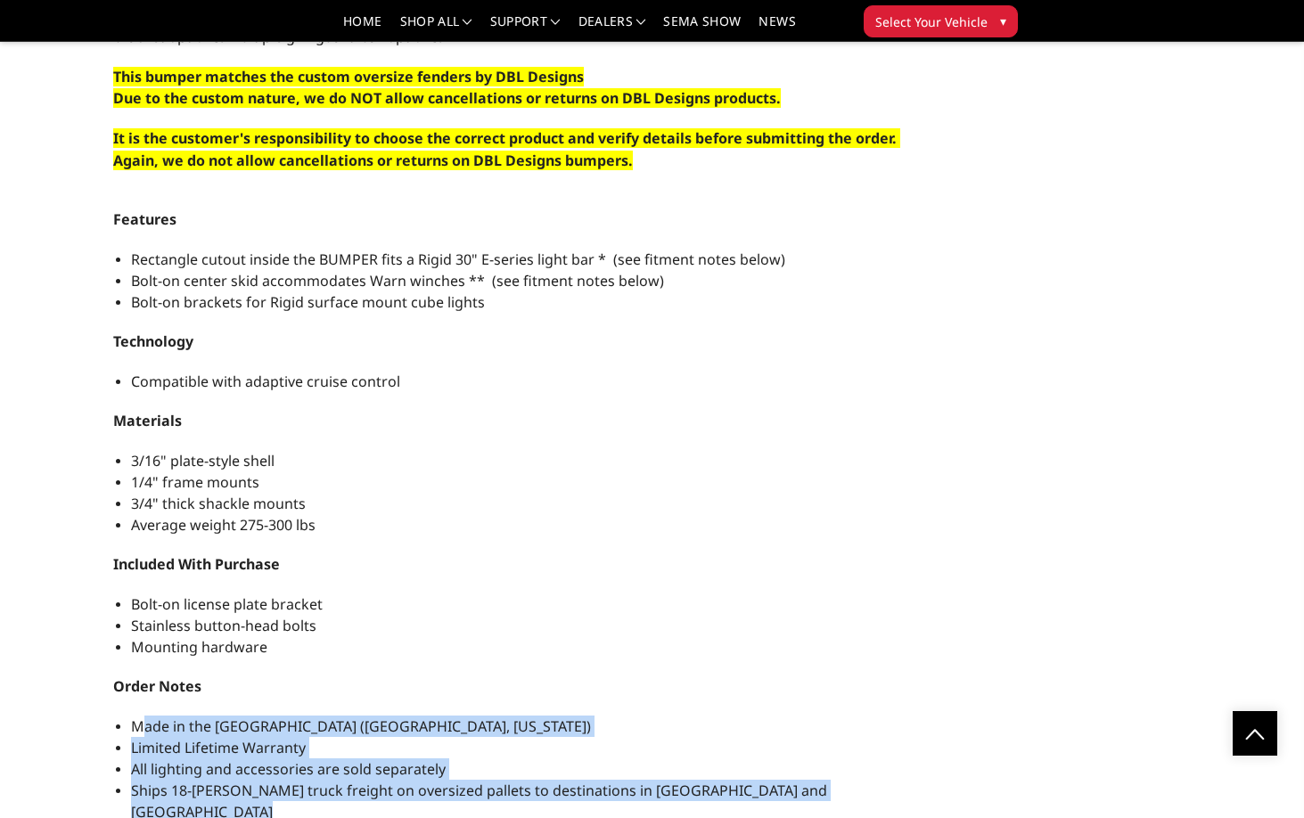
drag, startPoint x: 142, startPoint y: 709, endPoint x: 145, endPoint y: 783, distance: 74.0
click at [145, 783] on ul "Made in the USA (Paris, Texas) Limited Lifetime Warranty All lighting and acces…" at bounding box center [520, 779] width 778 height 126
click at [145, 822] on li at bounding box center [520, 831] width 778 height 19
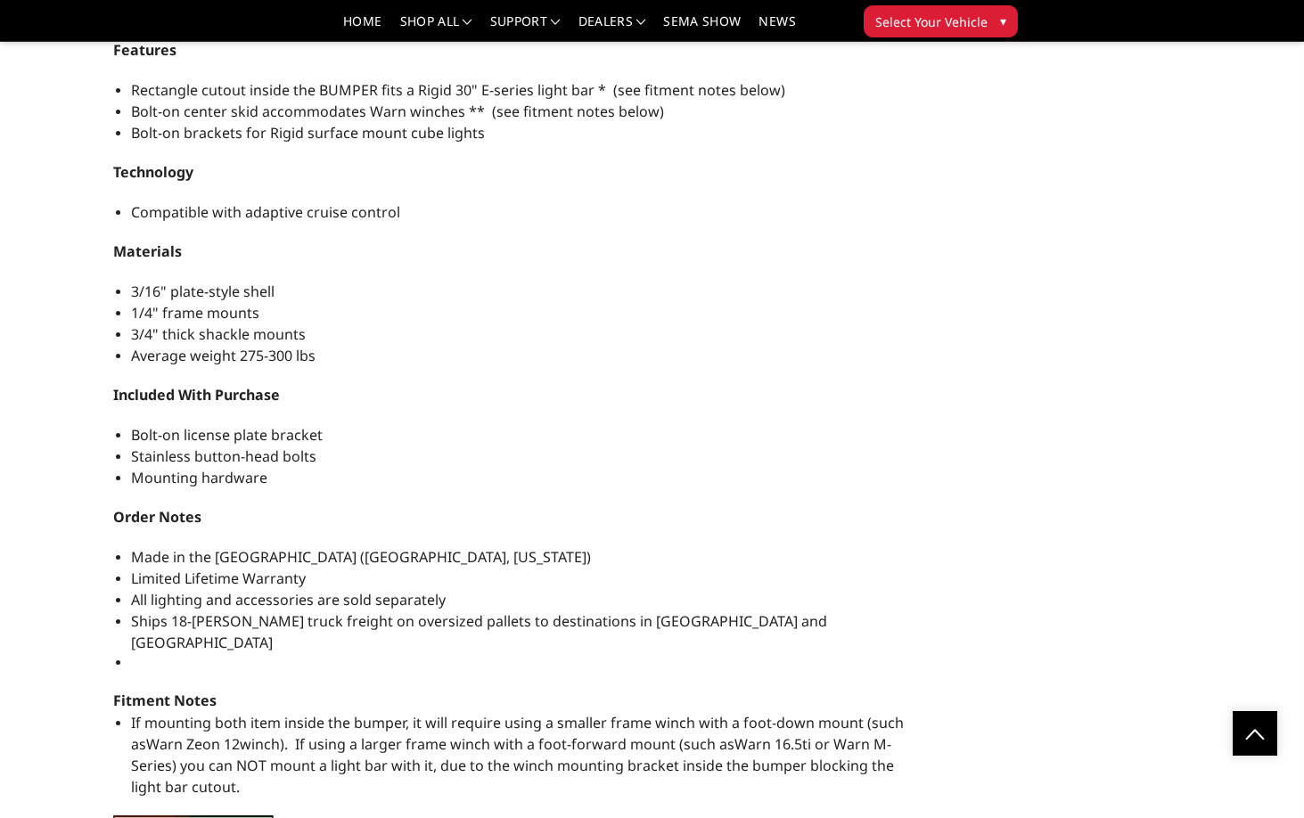
scroll to position [1832, 0]
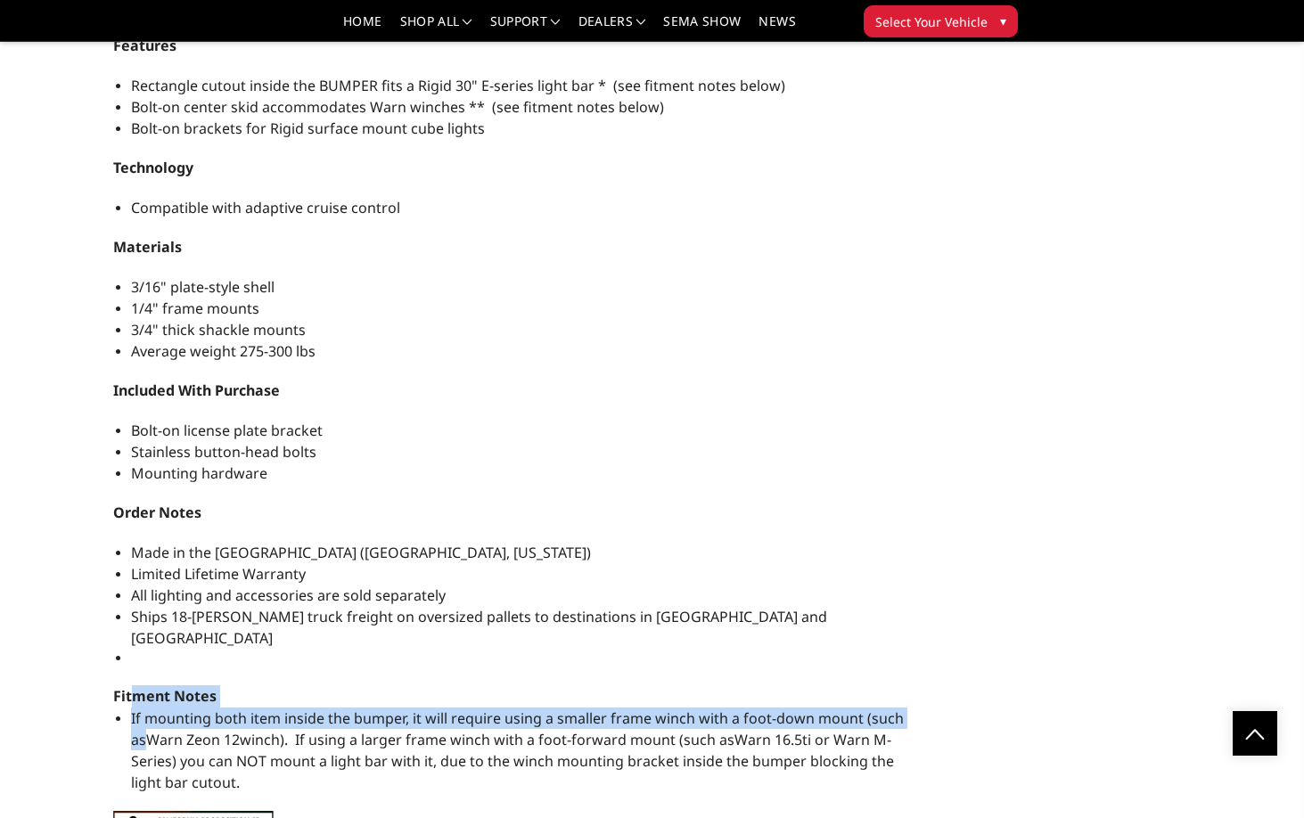
drag, startPoint x: 128, startPoint y: 664, endPoint x: 147, endPoint y: 703, distance: 43.4
click at [147, 703] on div "Features Rectangle cutout inside the BUMPER fits a Rigid 30" E-series light bar…" at bounding box center [511, 414] width 796 height 758
click at [147, 708] on span "If mounting both item inside the bumper, it will require using a smaller frame …" at bounding box center [517, 750] width 773 height 84
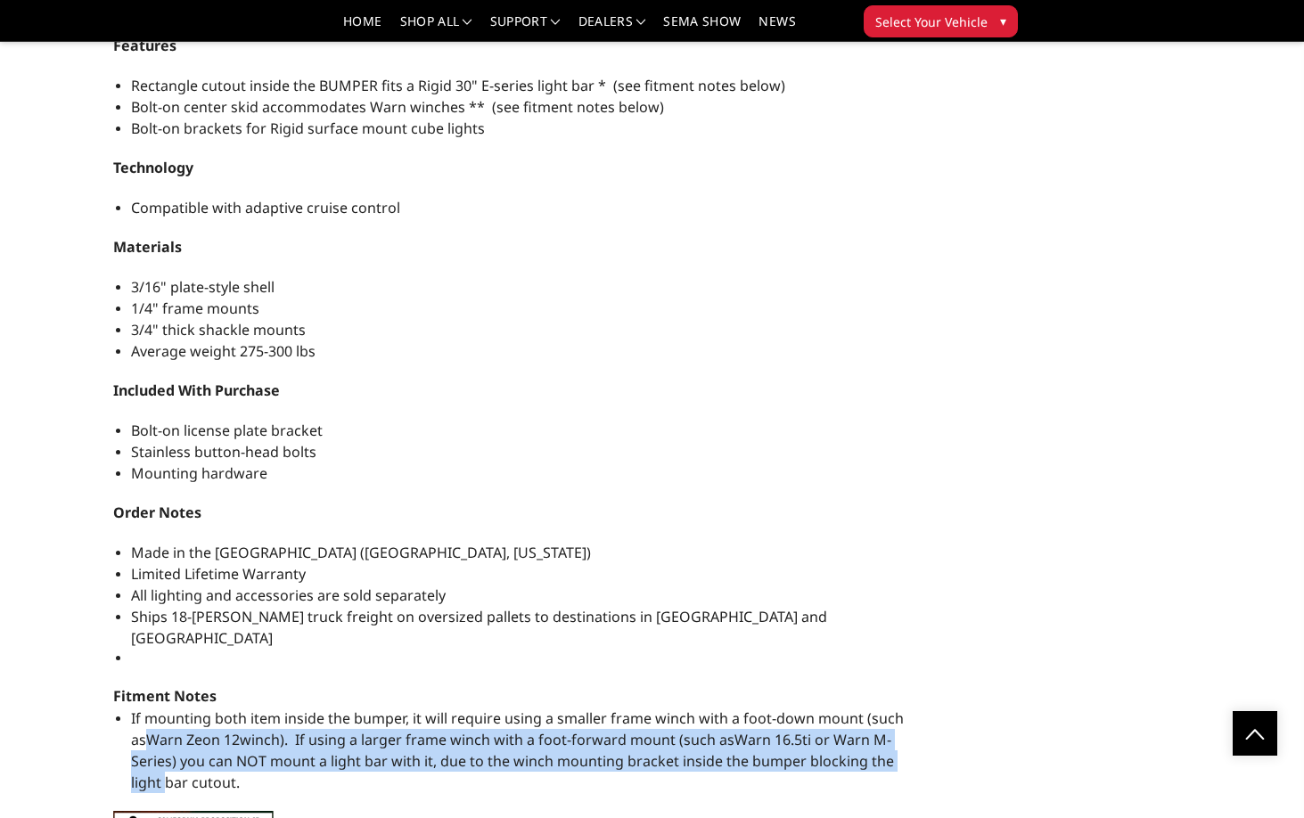
drag, startPoint x: 147, startPoint y: 692, endPoint x: 168, endPoint y: 745, distance: 56.8
click at [168, 745] on span "If mounting both item inside the bumper, it will require using a smaller frame …" at bounding box center [517, 750] width 773 height 84
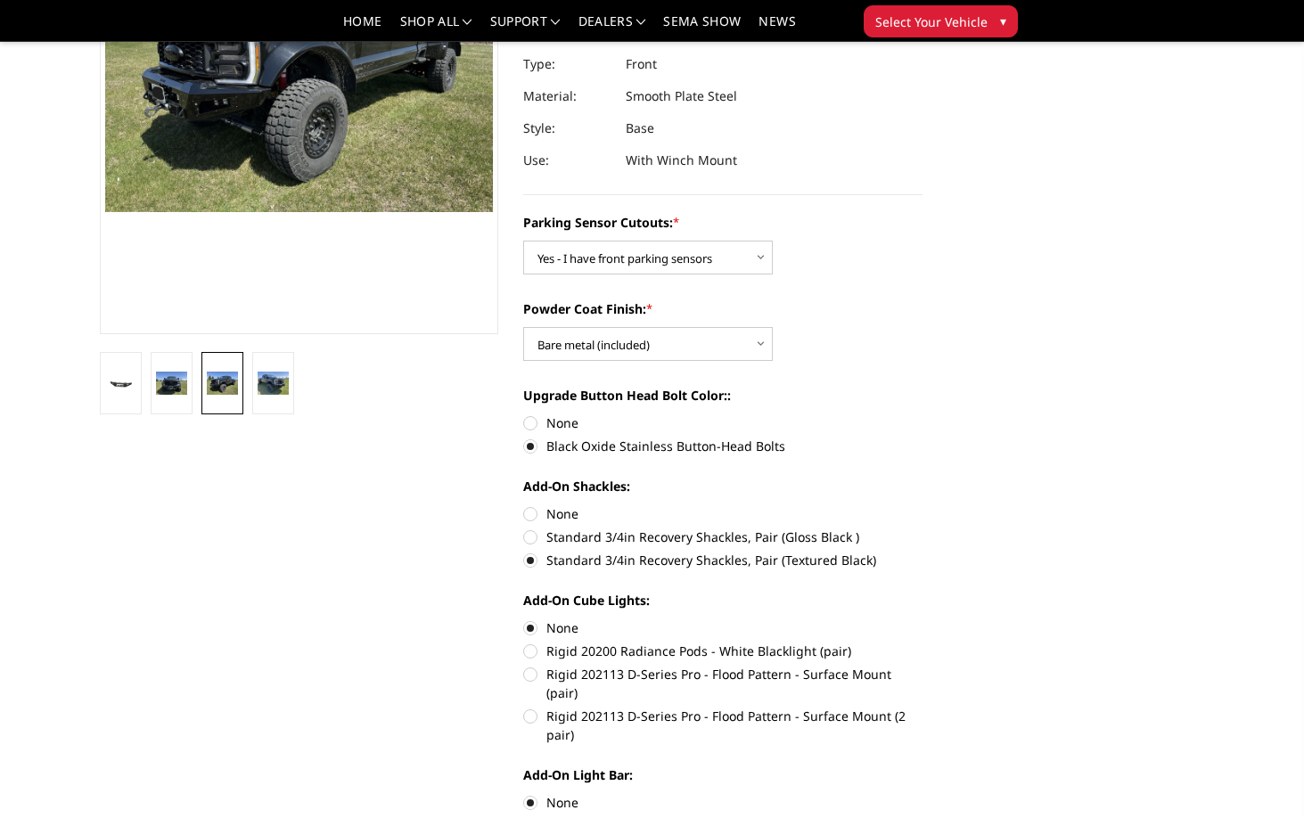
scroll to position [277, 0]
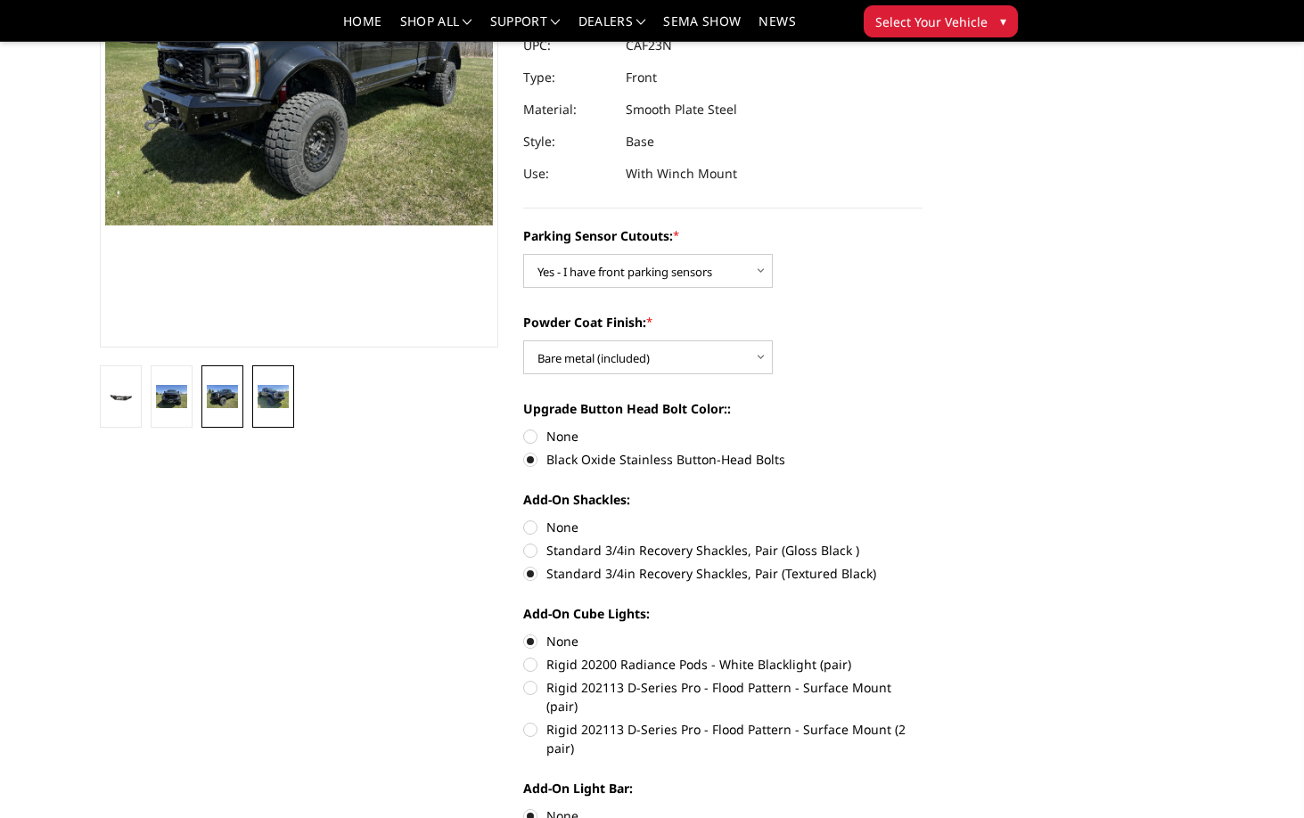
click at [282, 390] on img at bounding box center [273, 396] width 31 height 23
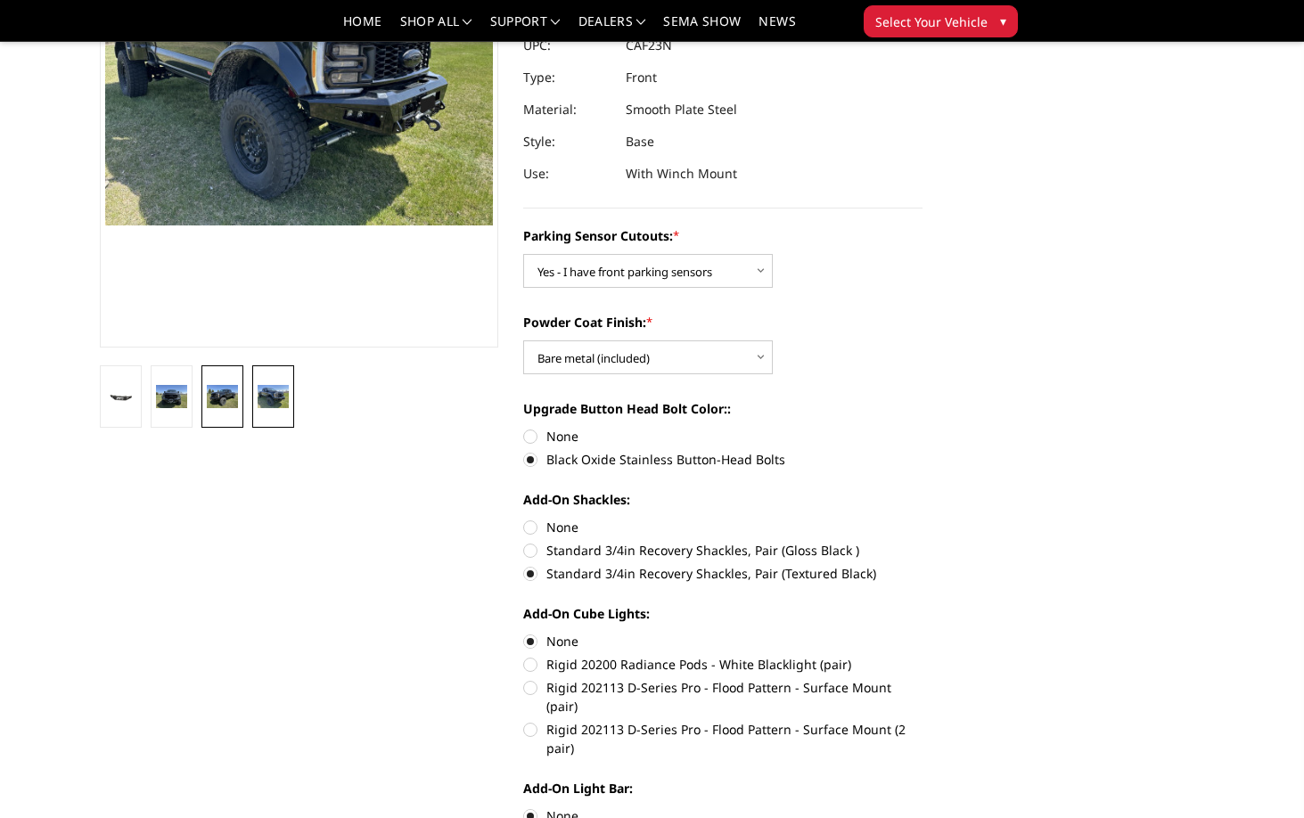
click at [222, 394] on img at bounding box center [222, 396] width 31 height 23
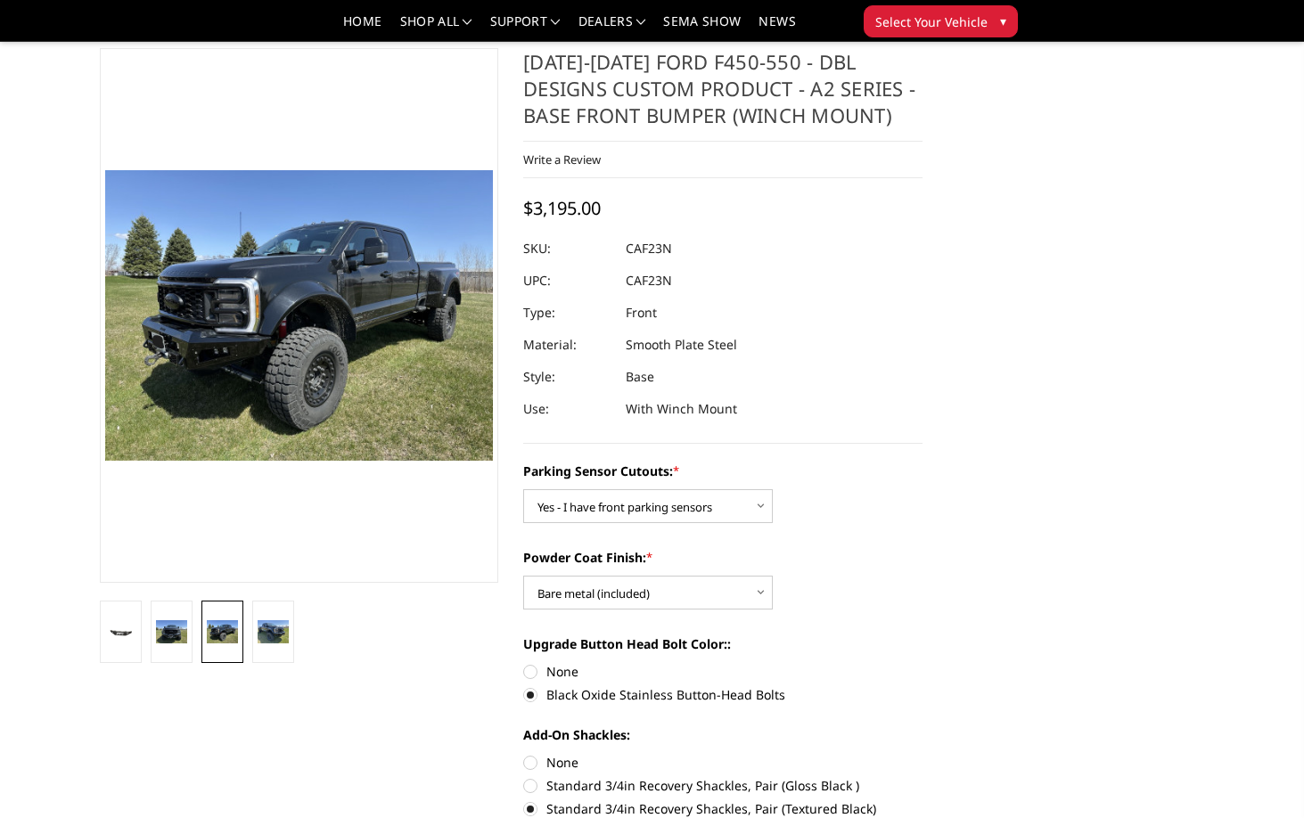
scroll to position [35, 0]
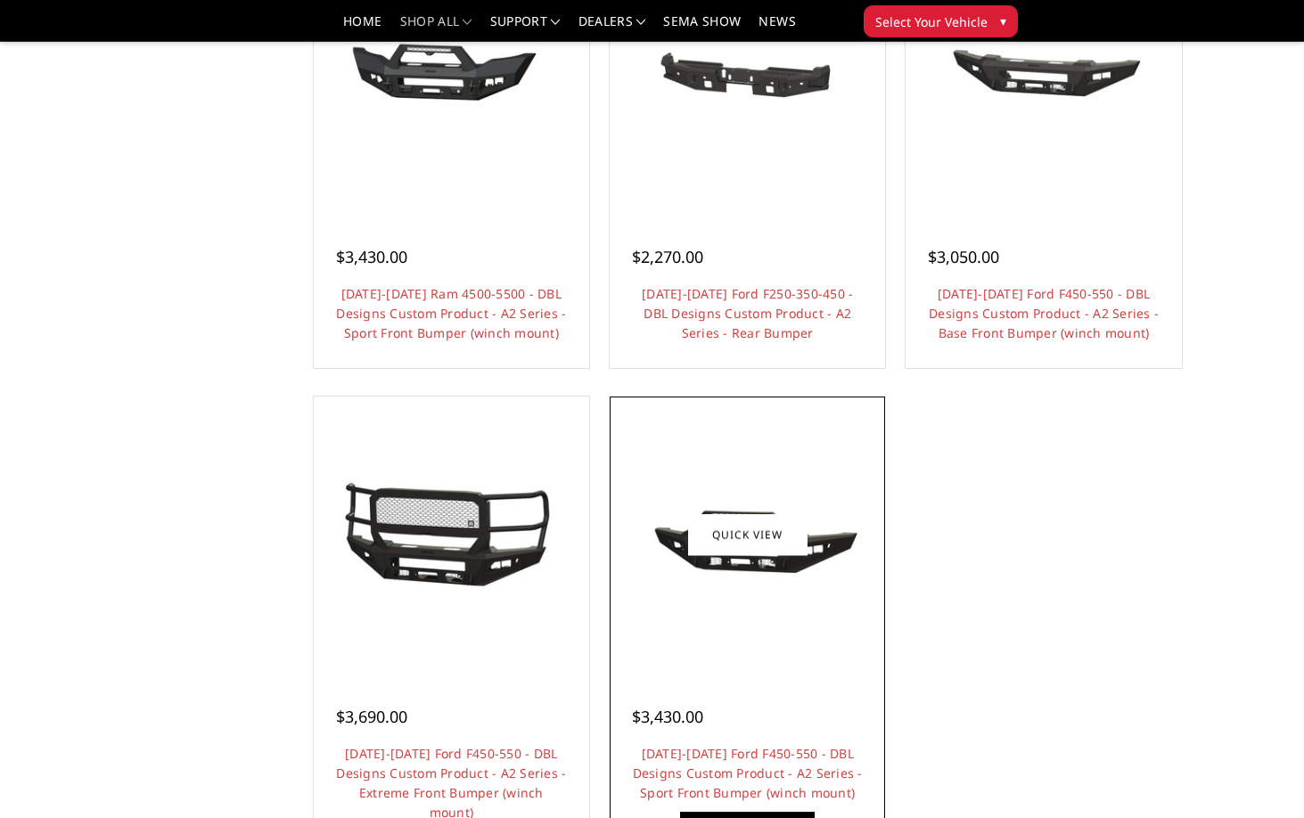
click at [714, 583] on img at bounding box center [747, 534] width 266 height 127
click at [710, 520] on link "Quick view" at bounding box center [747, 534] width 119 height 42
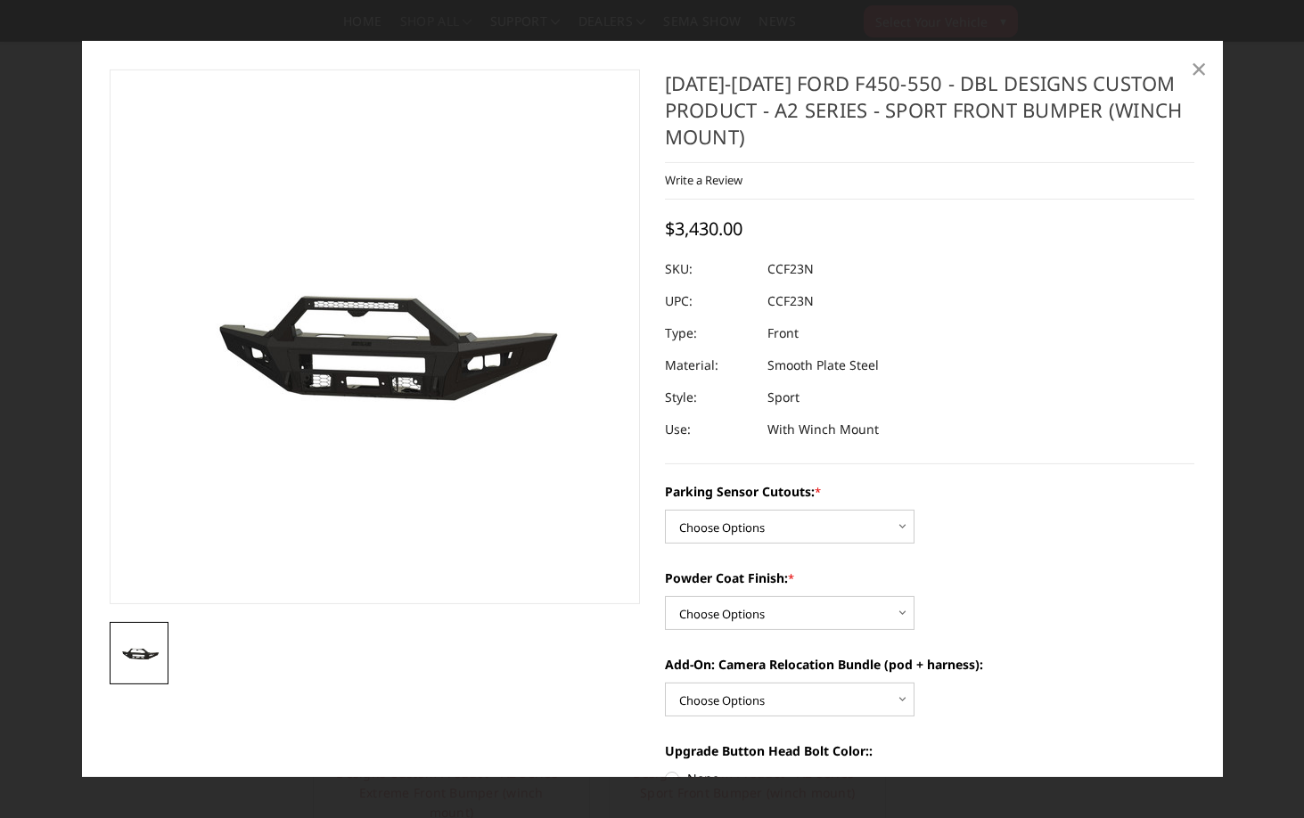
click at [1193, 78] on span "×" at bounding box center [1198, 68] width 16 height 38
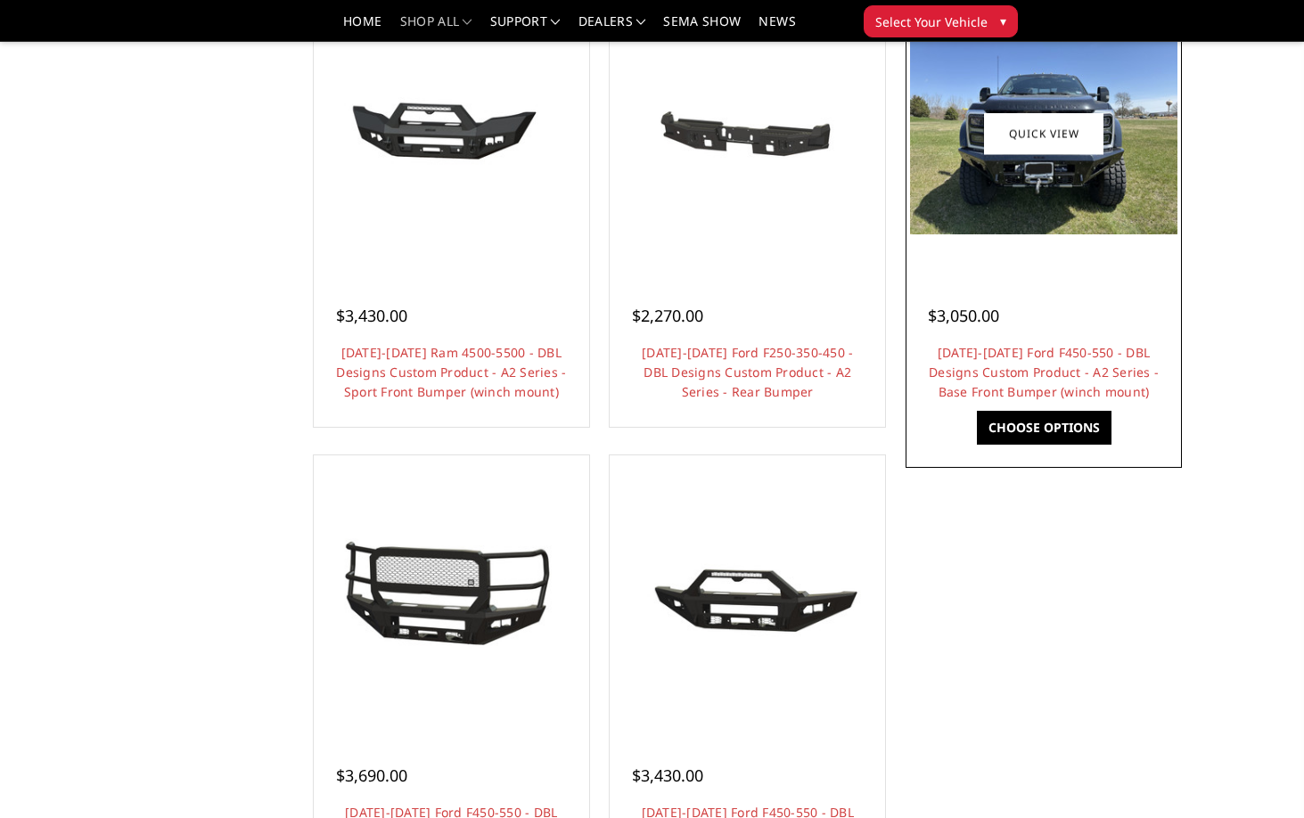
scroll to position [1315, 0]
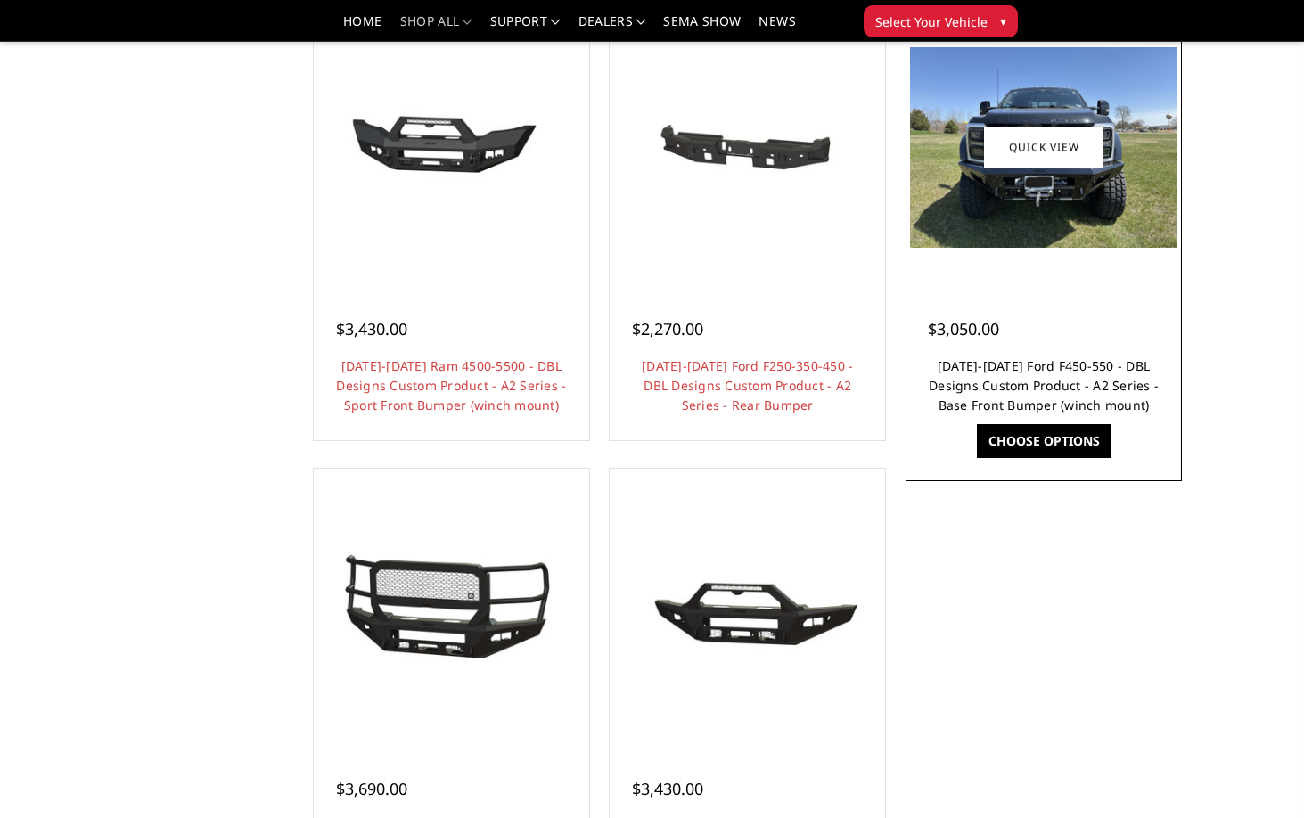
click at [1007, 369] on link "[DATE]-[DATE] Ford F450-550 - DBL Designs Custom Product - A2 Series - Base Fro…" at bounding box center [1043, 385] width 230 height 56
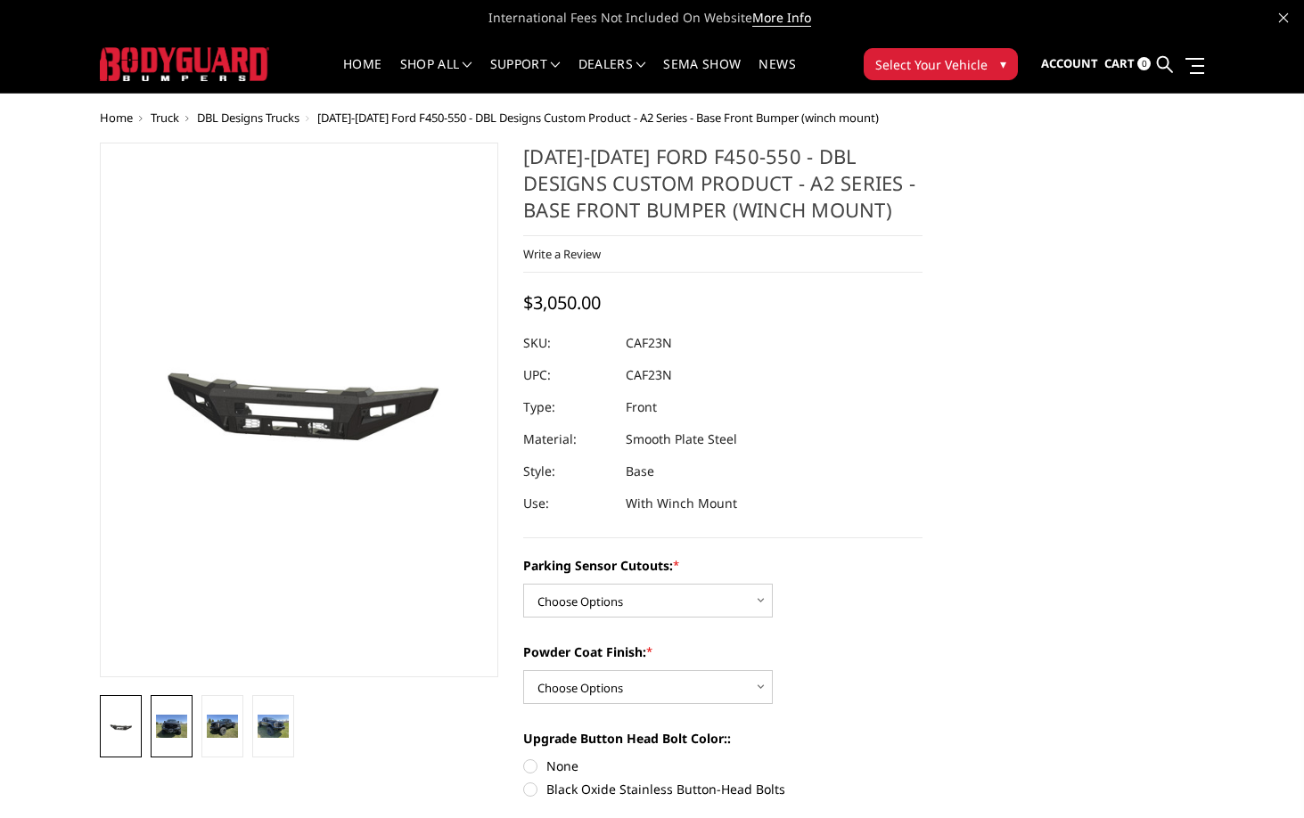
click at [174, 719] on img at bounding box center [171, 726] width 31 height 23
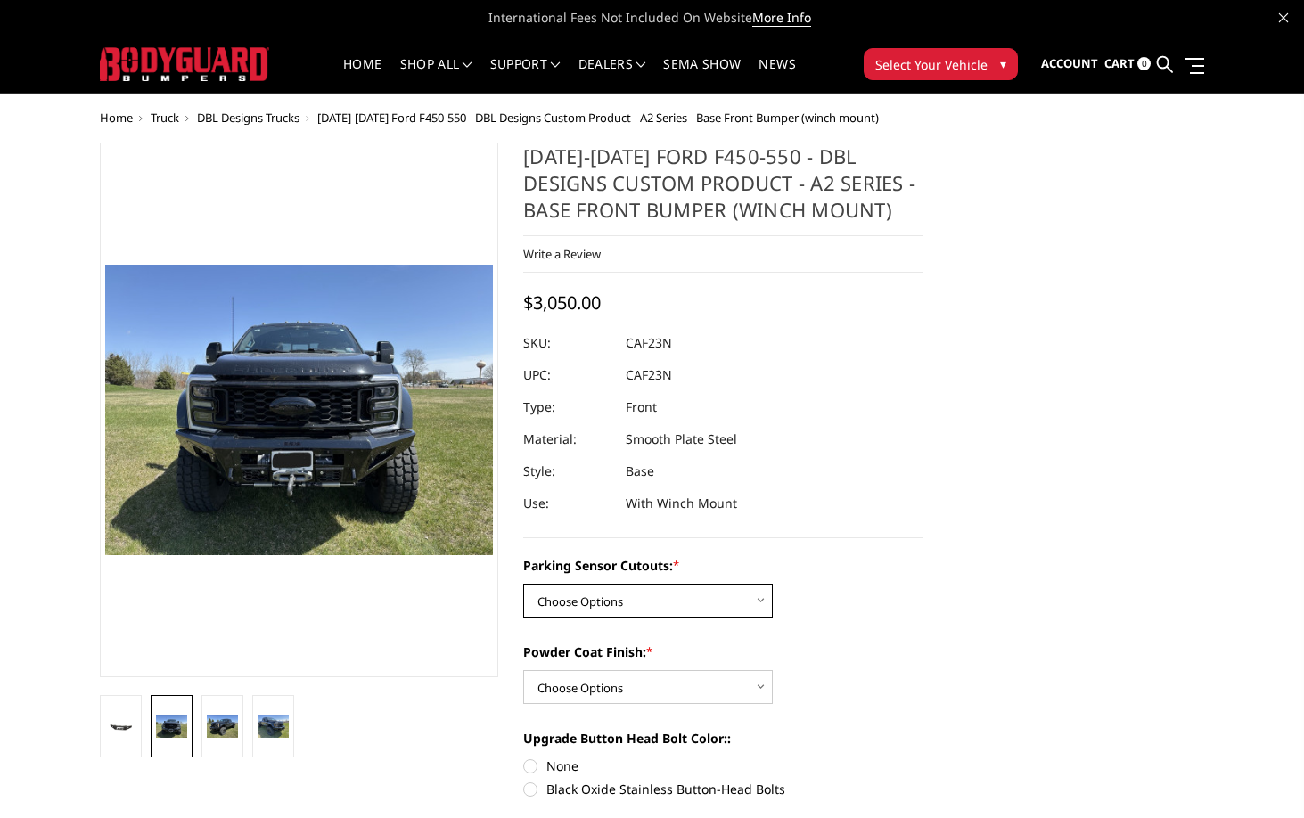
click at [564, 607] on select "Choose Options Yes - I have front parking sensors No - I do NOT have parking se…" at bounding box center [647, 601] width 249 height 34
select select "540"
click at [523, 584] on select "Choose Options Yes - I have front parking sensors No - I do NOT have parking se…" at bounding box center [647, 601] width 249 height 34
